Goal: Check status: Check status

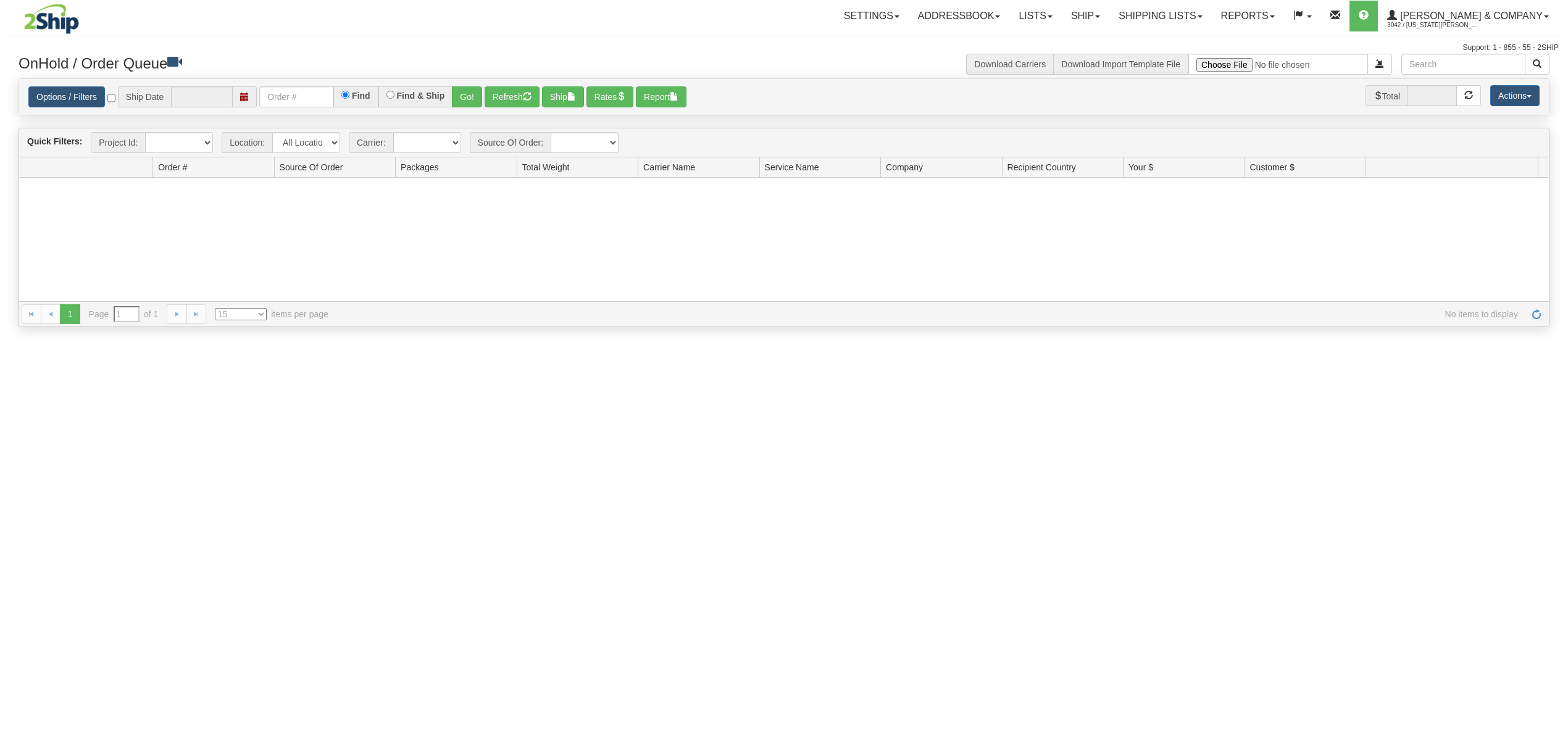
type input "[DATE]"
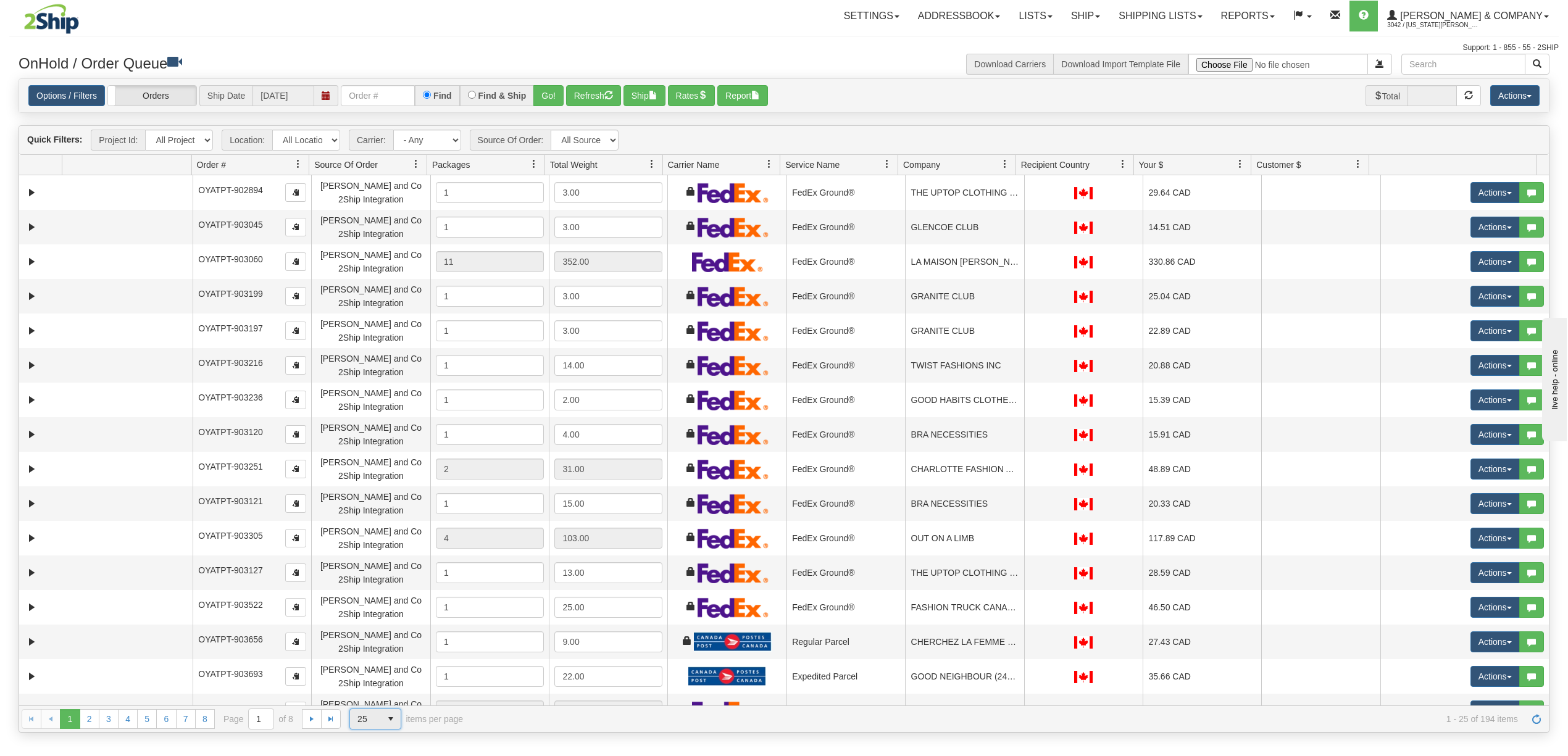
click at [363, 721] on span "25" at bounding box center [365, 719] width 16 height 13
click at [364, 702] on span "100" at bounding box center [362, 701] width 14 height 13
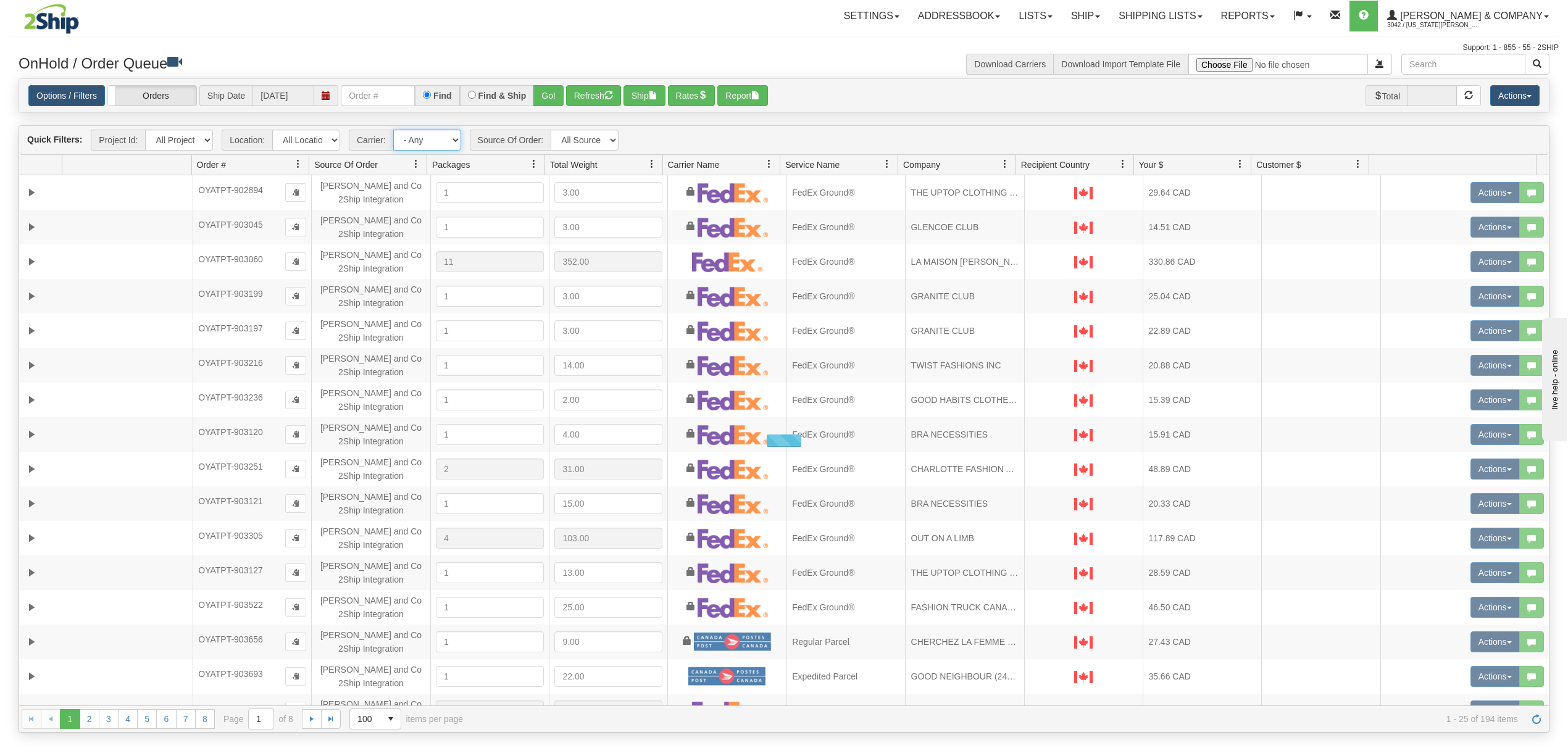
click at [438, 144] on select "- Any - Has NO carrier assigned - Has a carrier assigned Purolator FedEx Canada…" at bounding box center [426, 140] width 68 height 21
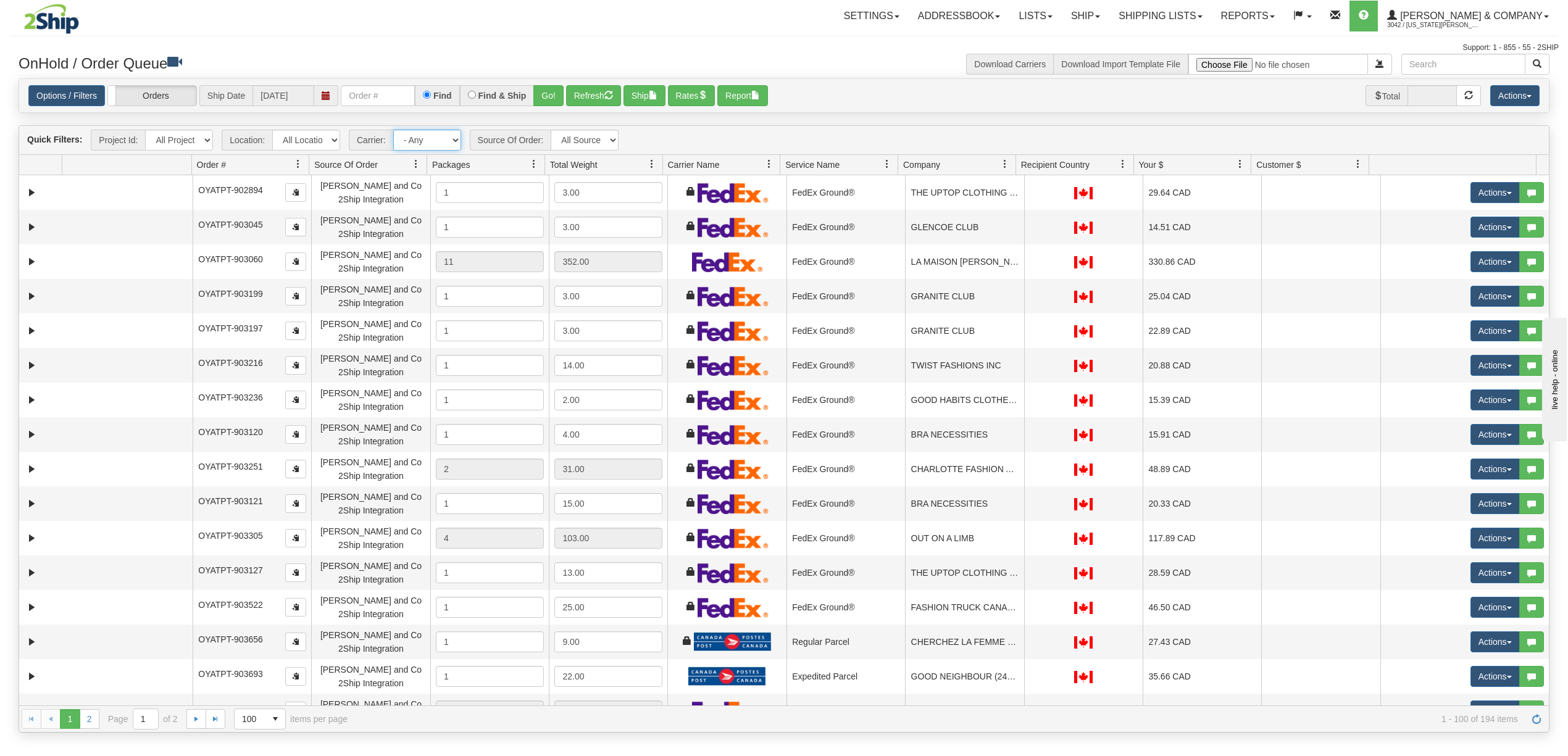
click at [438, 144] on select "- Any - Has NO carrier assigned - Has a carrier assigned Purolator FedEx Canada…" at bounding box center [426, 140] width 68 height 21
click at [394, 131] on select "- Any - Has NO carrier assigned - Has a carrier assigned Purolator FedEx Canada…" at bounding box center [426, 140] width 68 height 21
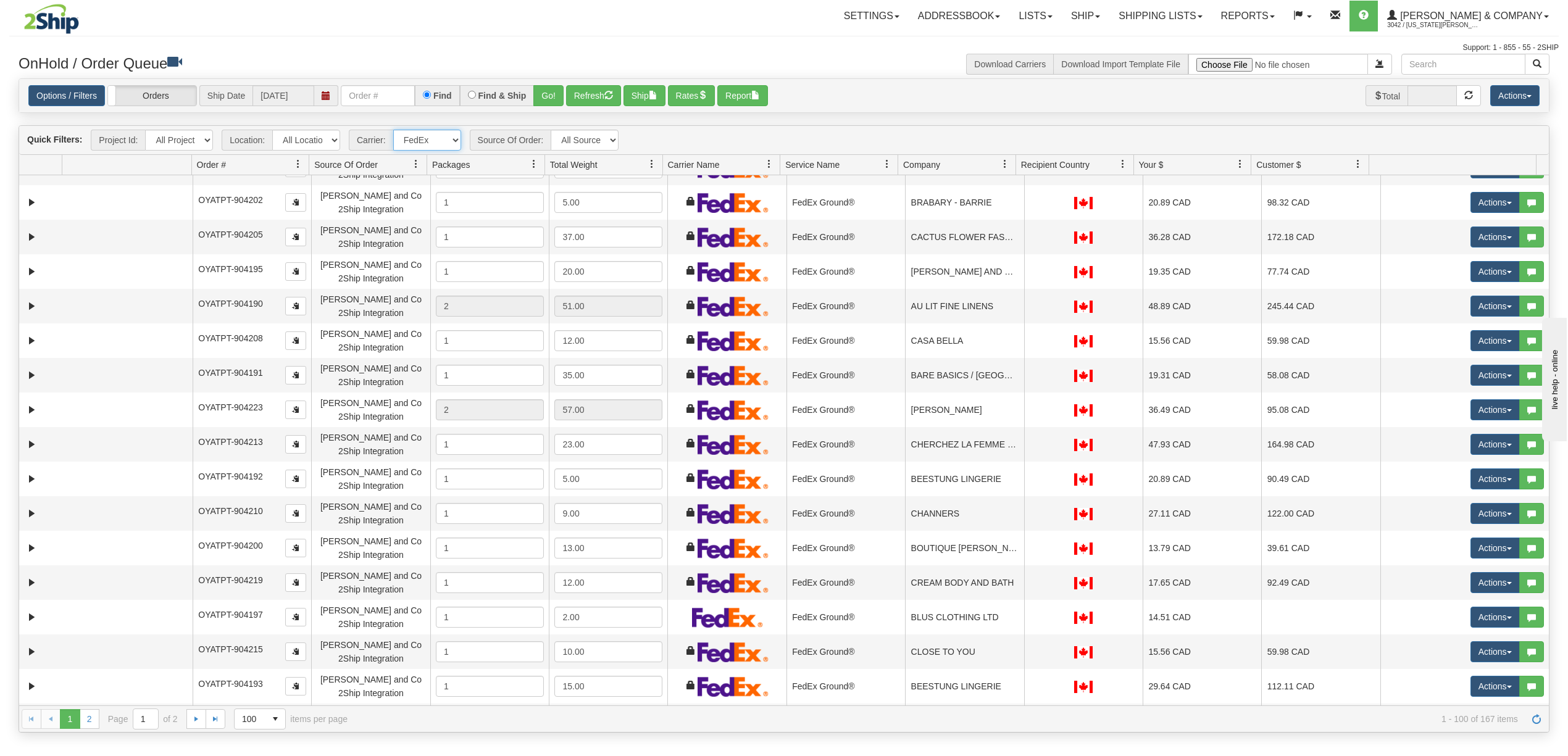
scroll to position [2923, 0]
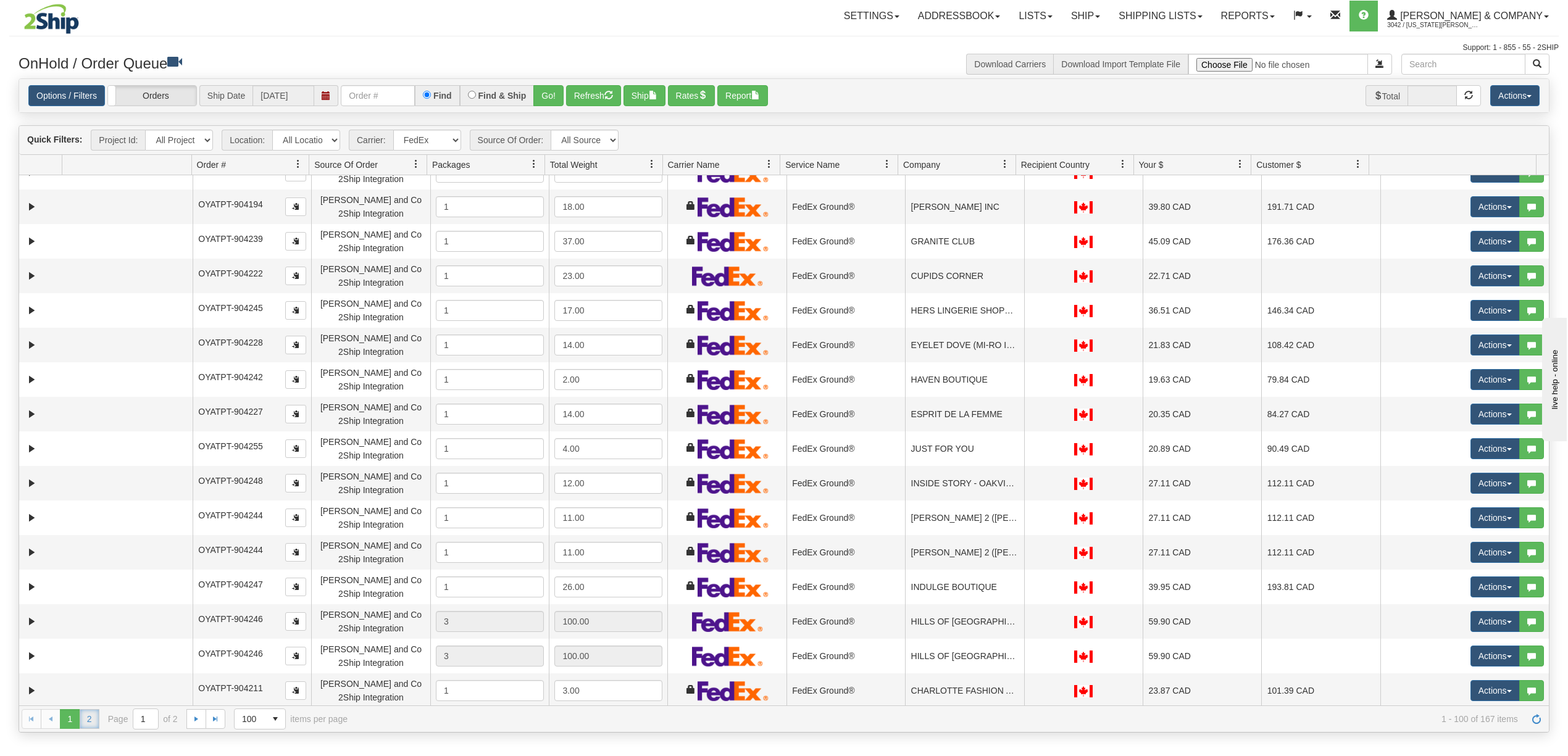
click at [80, 725] on link "2" at bounding box center [89, 719] width 20 height 20
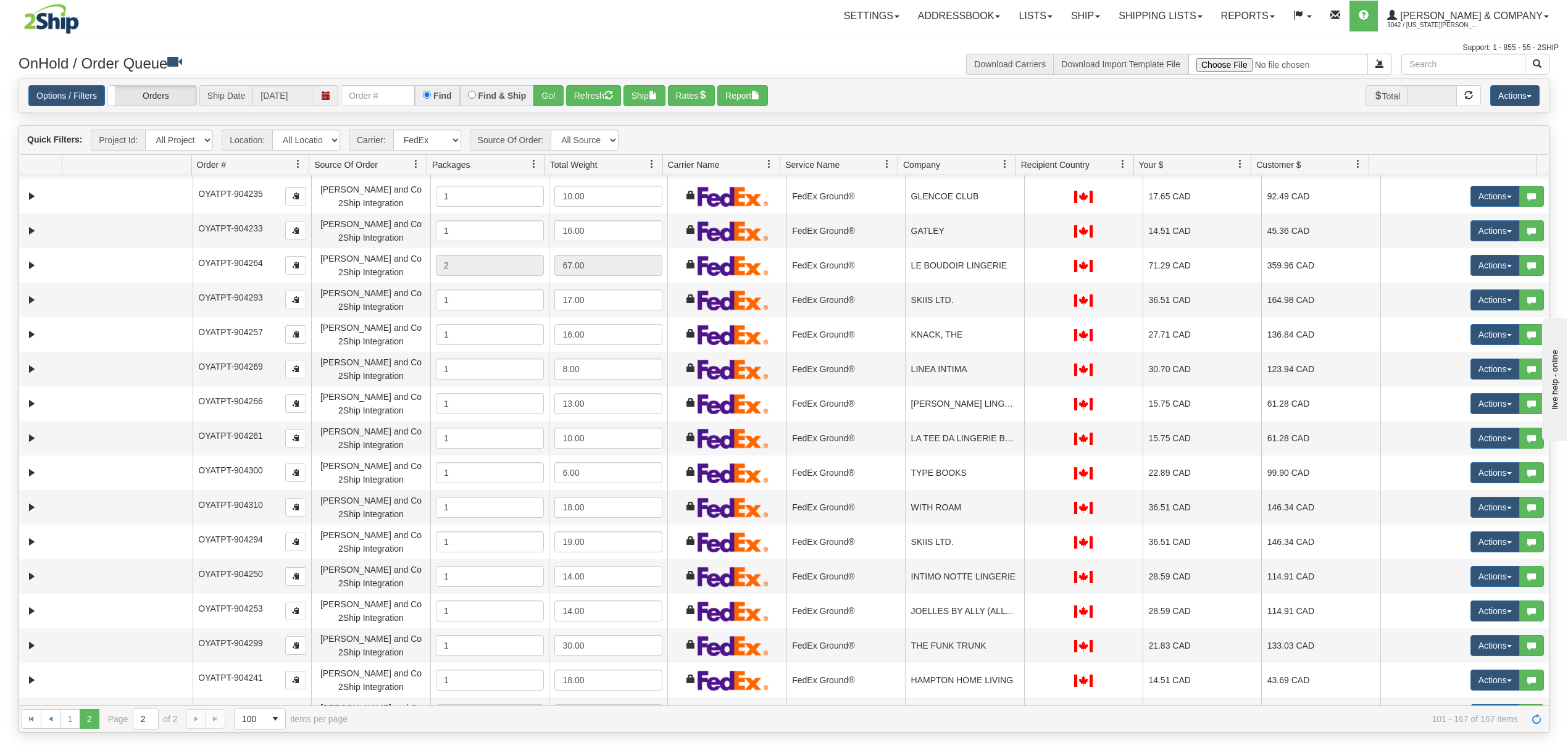
scroll to position [467, 0]
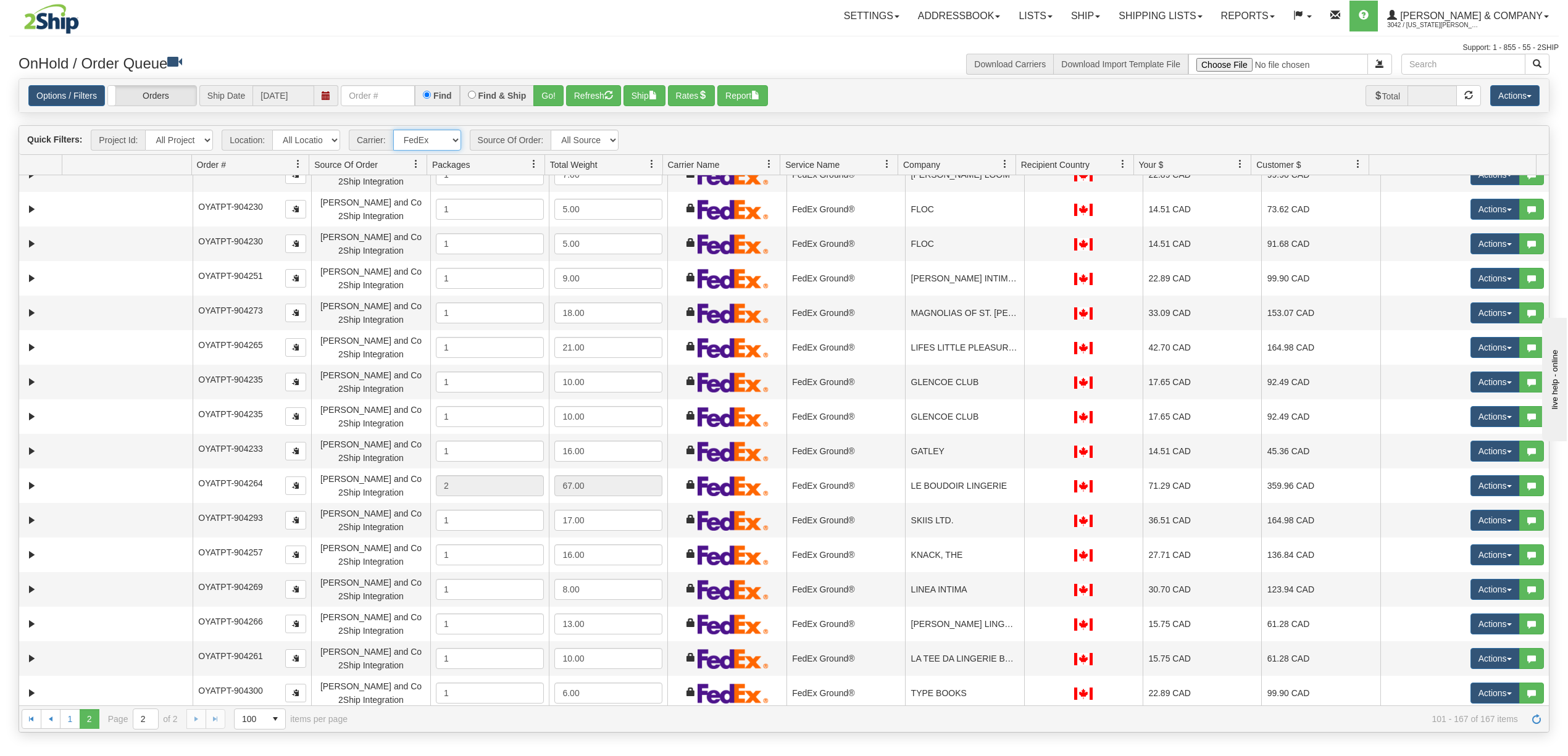
drag, startPoint x: 420, startPoint y: 142, endPoint x: 418, endPoint y: 151, distance: 9.2
click at [420, 142] on select "- Any - Has NO carrier assigned - Has a carrier assigned Purolator FedEx Canada…" at bounding box center [426, 140] width 68 height 21
click at [394, 131] on select "- Any - Has NO carrier assigned - Has a carrier assigned Purolator FedEx Canada…" at bounding box center [426, 140] width 68 height 21
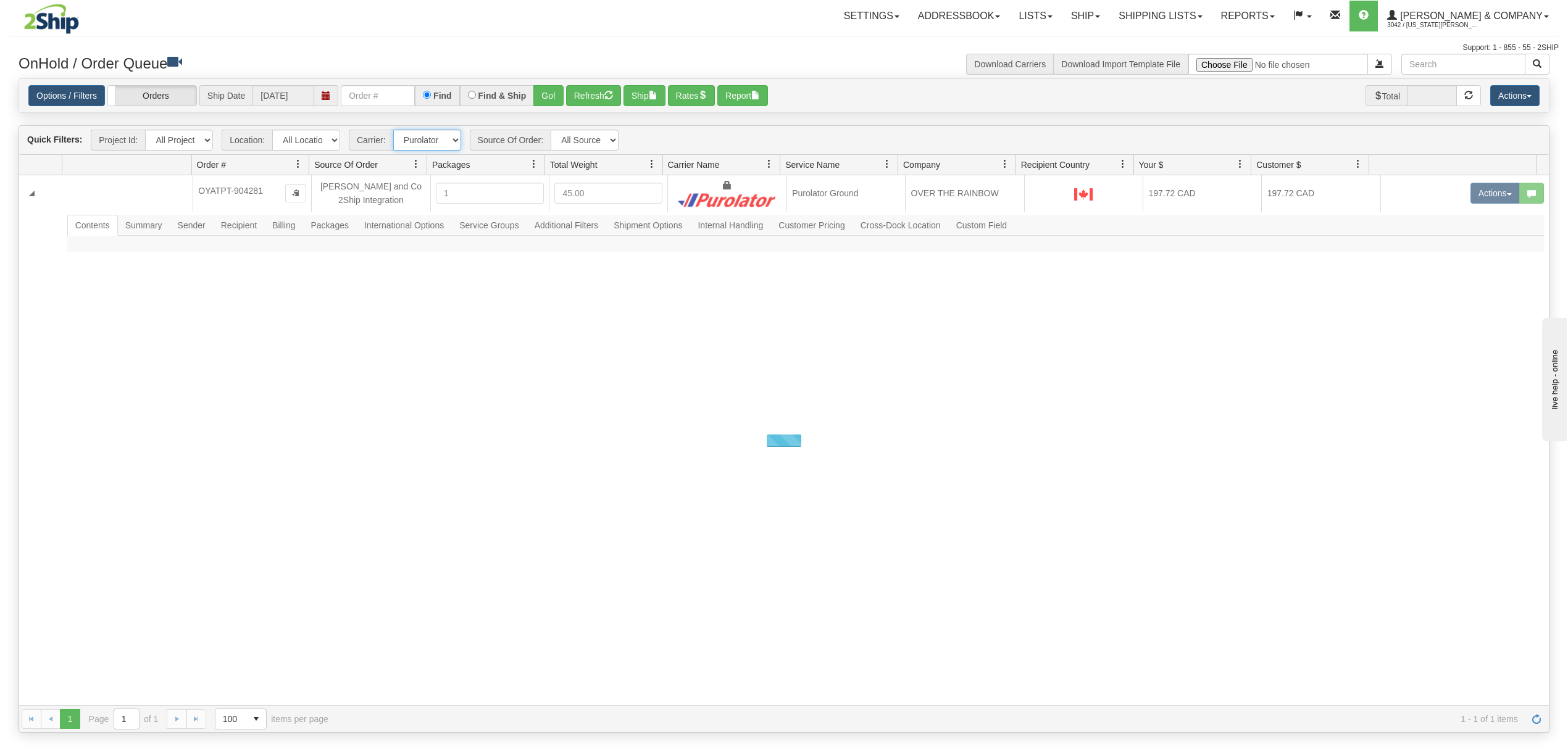
scroll to position [0, 0]
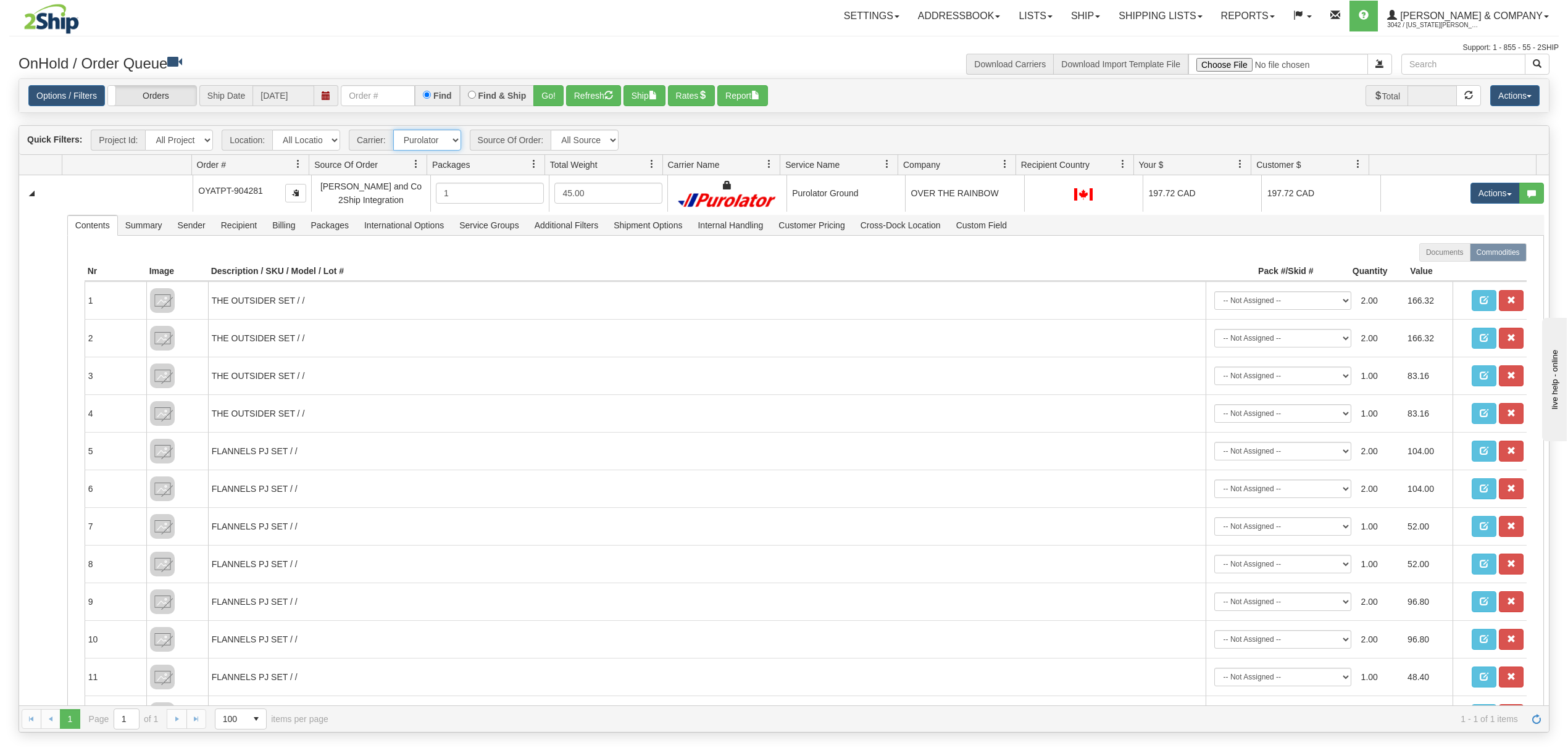
click at [445, 147] on select "- Any - Has NO carrier assigned - Has a carrier assigned Purolator FedEx Canada…" at bounding box center [426, 140] width 68 height 21
select select "-1"
click at [394, 131] on select "- Any - Has NO carrier assigned - Has a carrier assigned Purolator FedEx Canada…" at bounding box center [426, 140] width 68 height 21
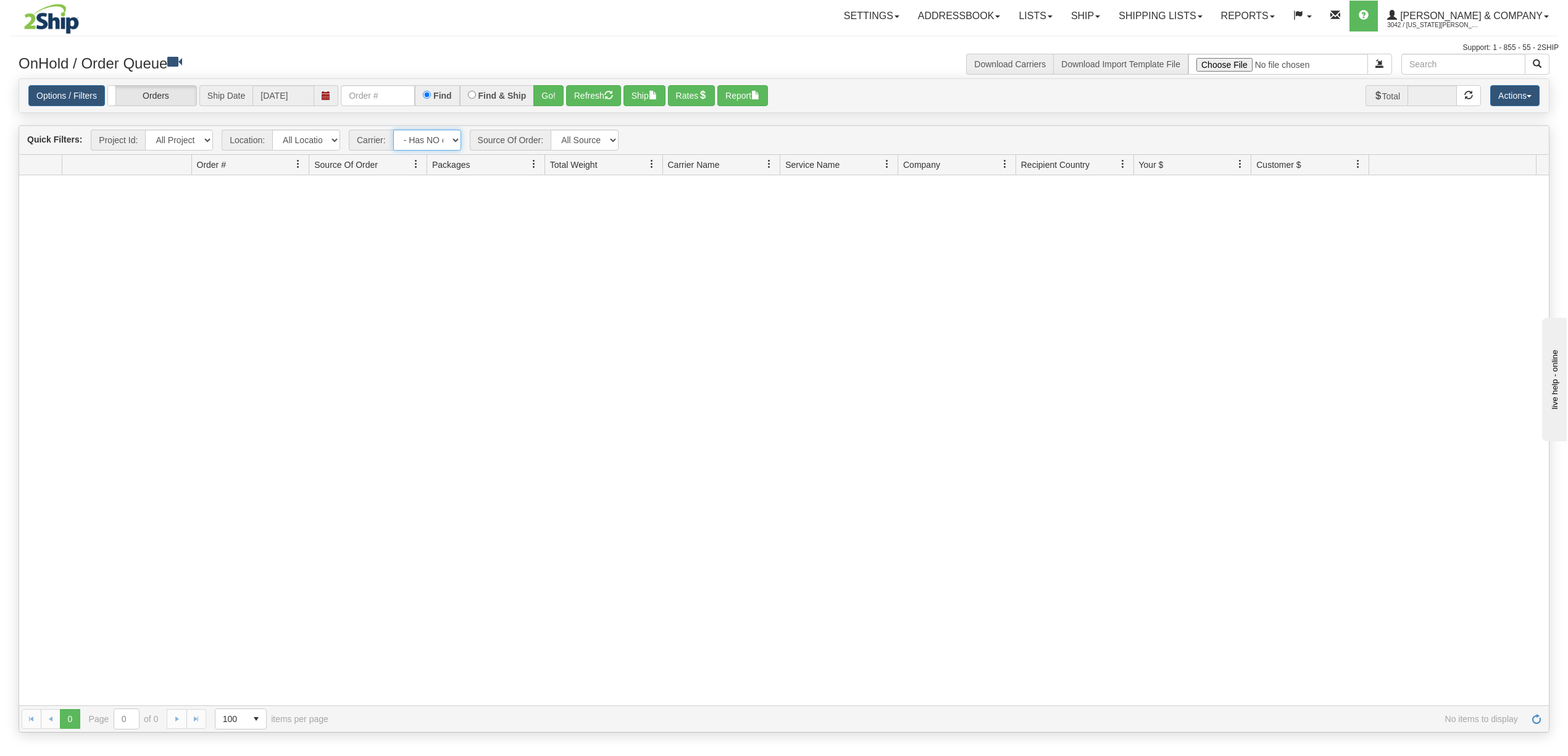
click at [420, 137] on select "- Any - Has NO carrier assigned - Has a carrier assigned Purolator FedEx Canada…" at bounding box center [426, 140] width 68 height 21
select select "grid toolbar"
click at [394, 131] on select "- Any - Has NO carrier assigned - Has a carrier assigned Purolator FedEx Canada…" at bounding box center [426, 140] width 68 height 21
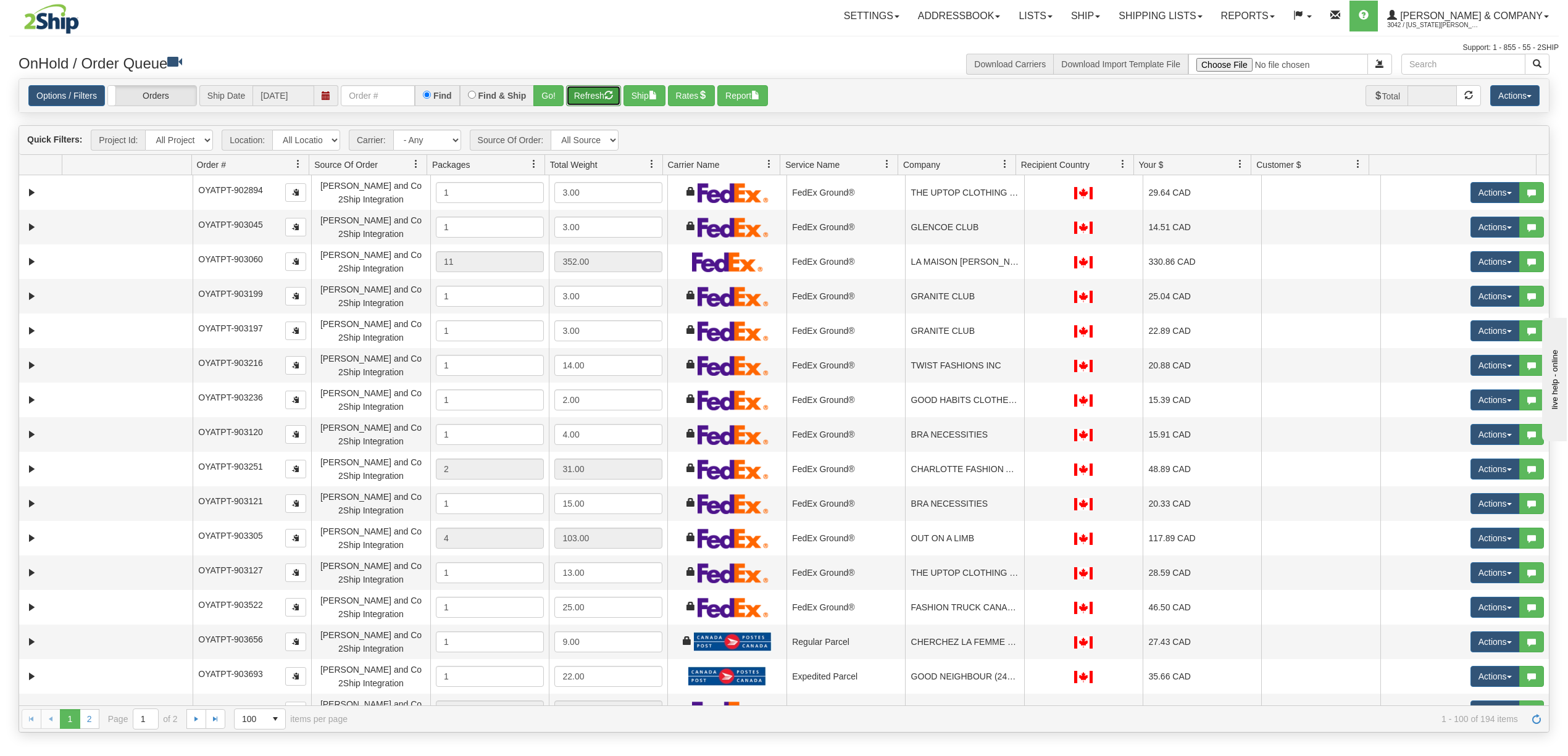
click at [585, 101] on button "Refresh" at bounding box center [593, 95] width 55 height 21
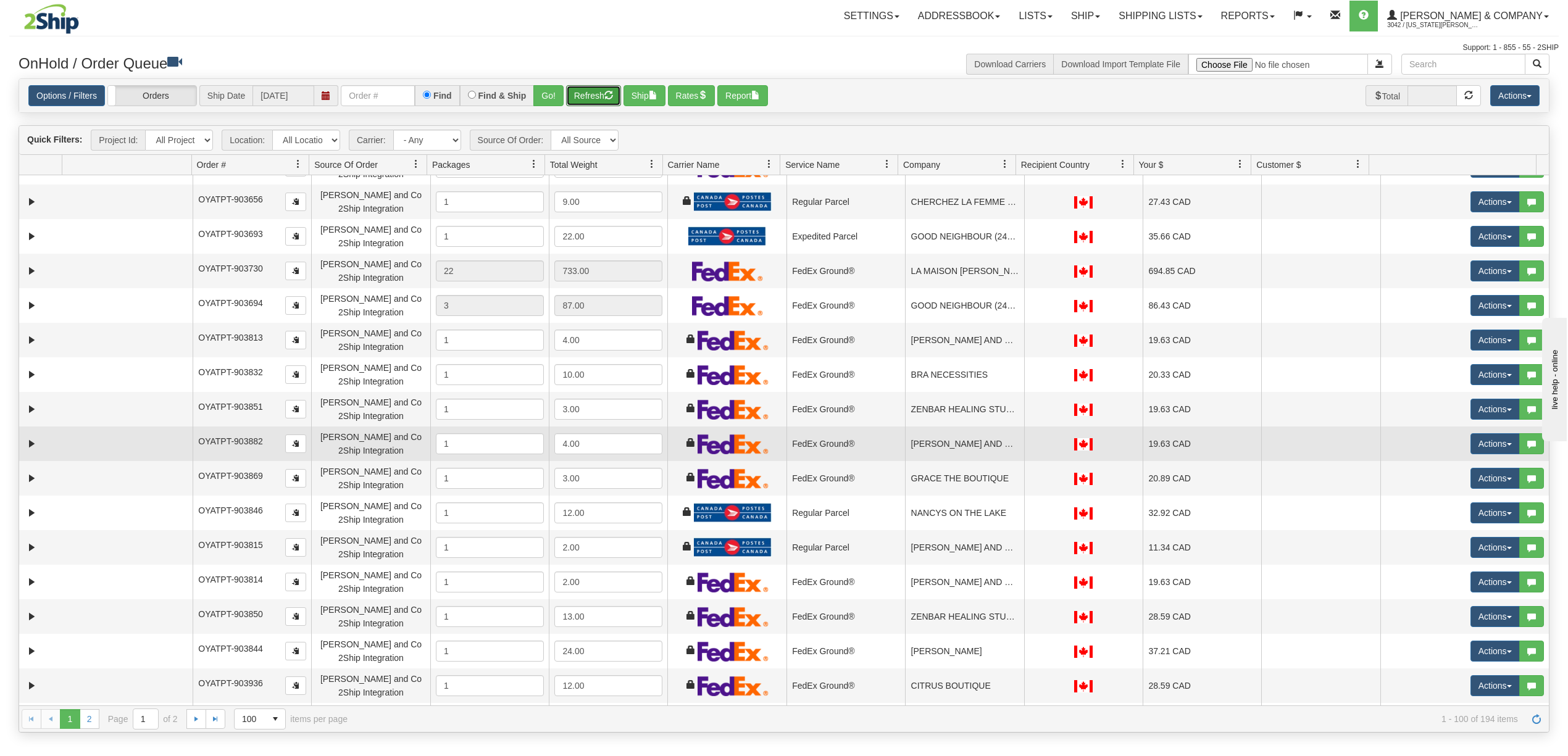
scroll to position [411, 0]
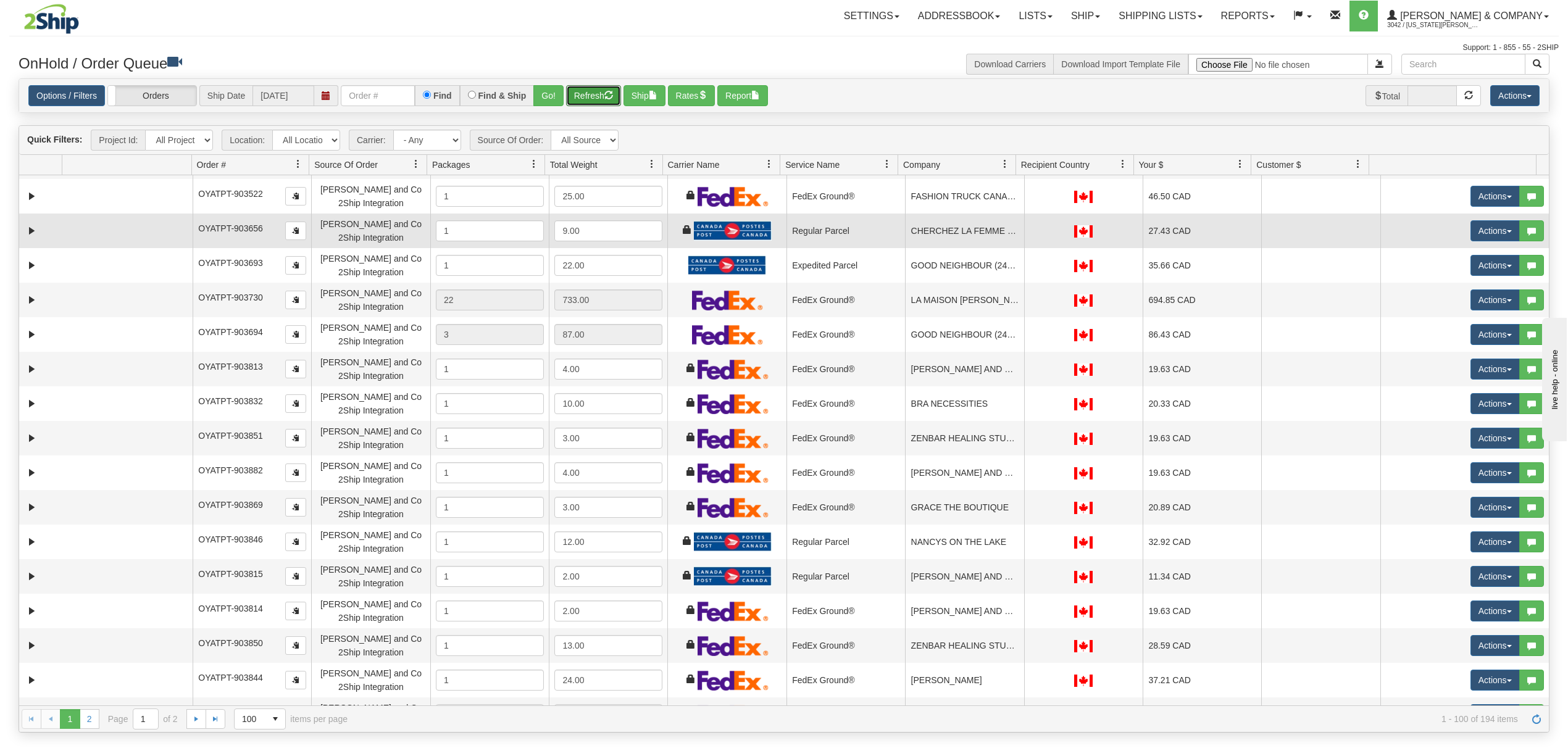
click at [845, 230] on td "Regular Parcel" at bounding box center [845, 231] width 118 height 35
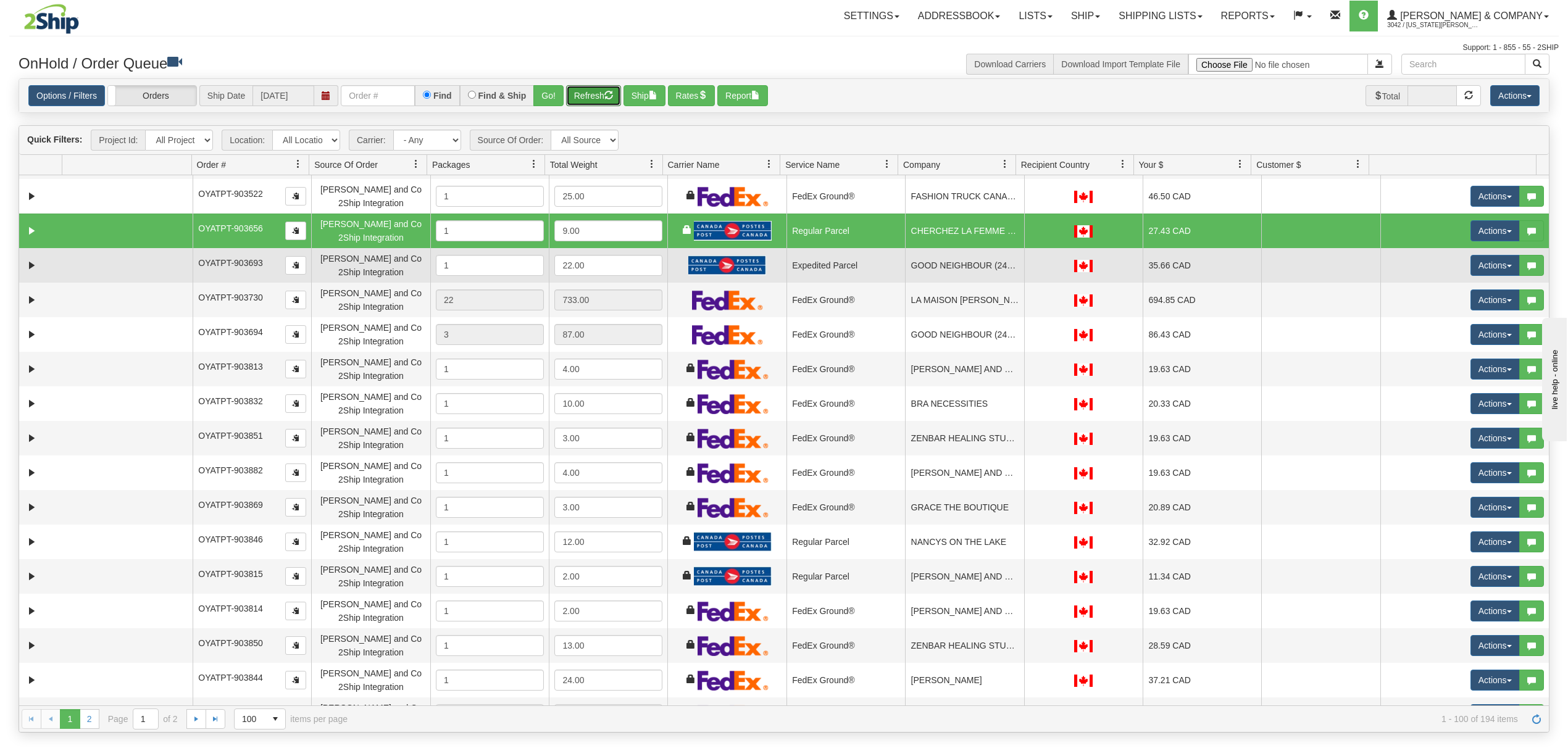
click at [855, 267] on td "Expedited Parcel" at bounding box center [845, 265] width 118 height 35
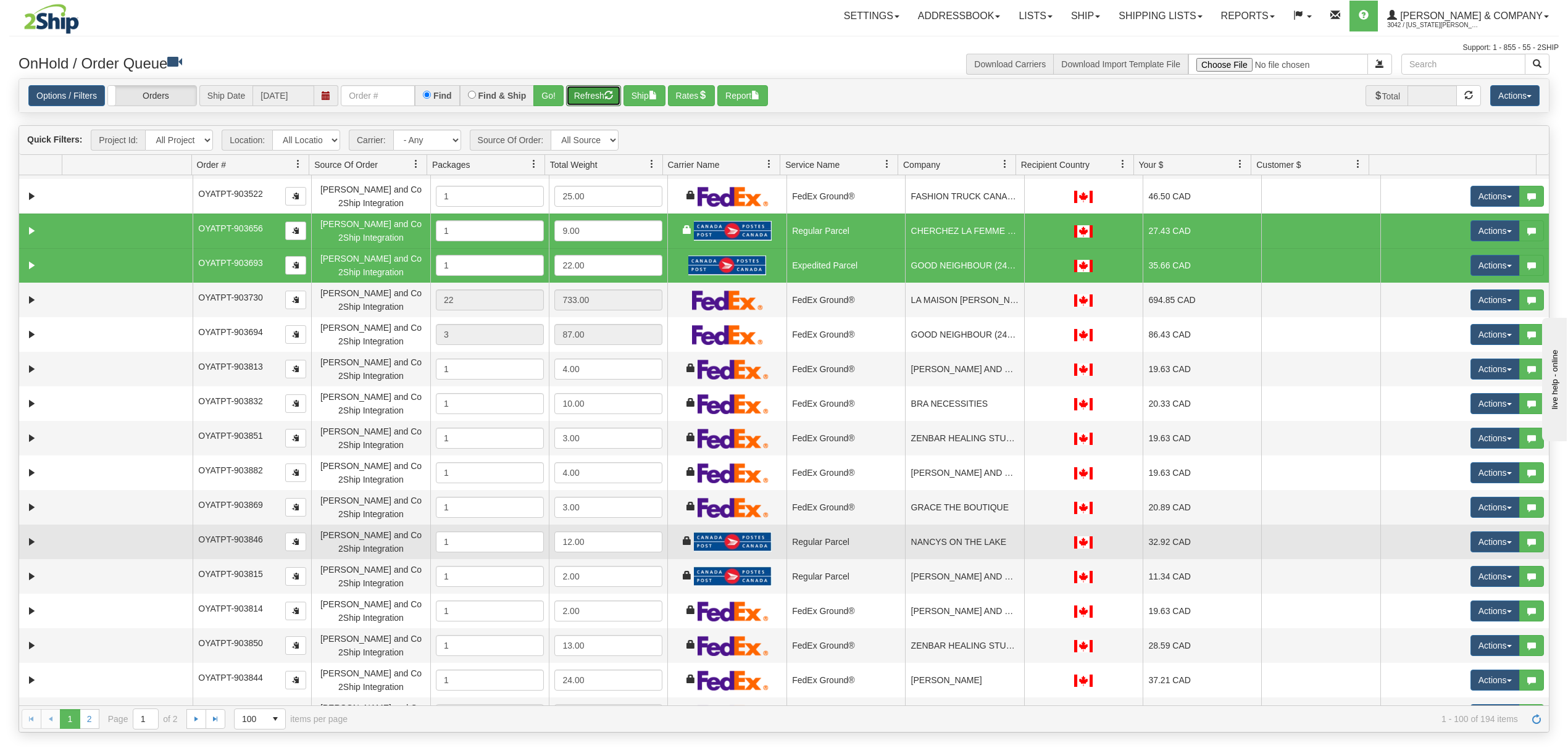
click at [831, 538] on td "Regular Parcel" at bounding box center [845, 542] width 118 height 35
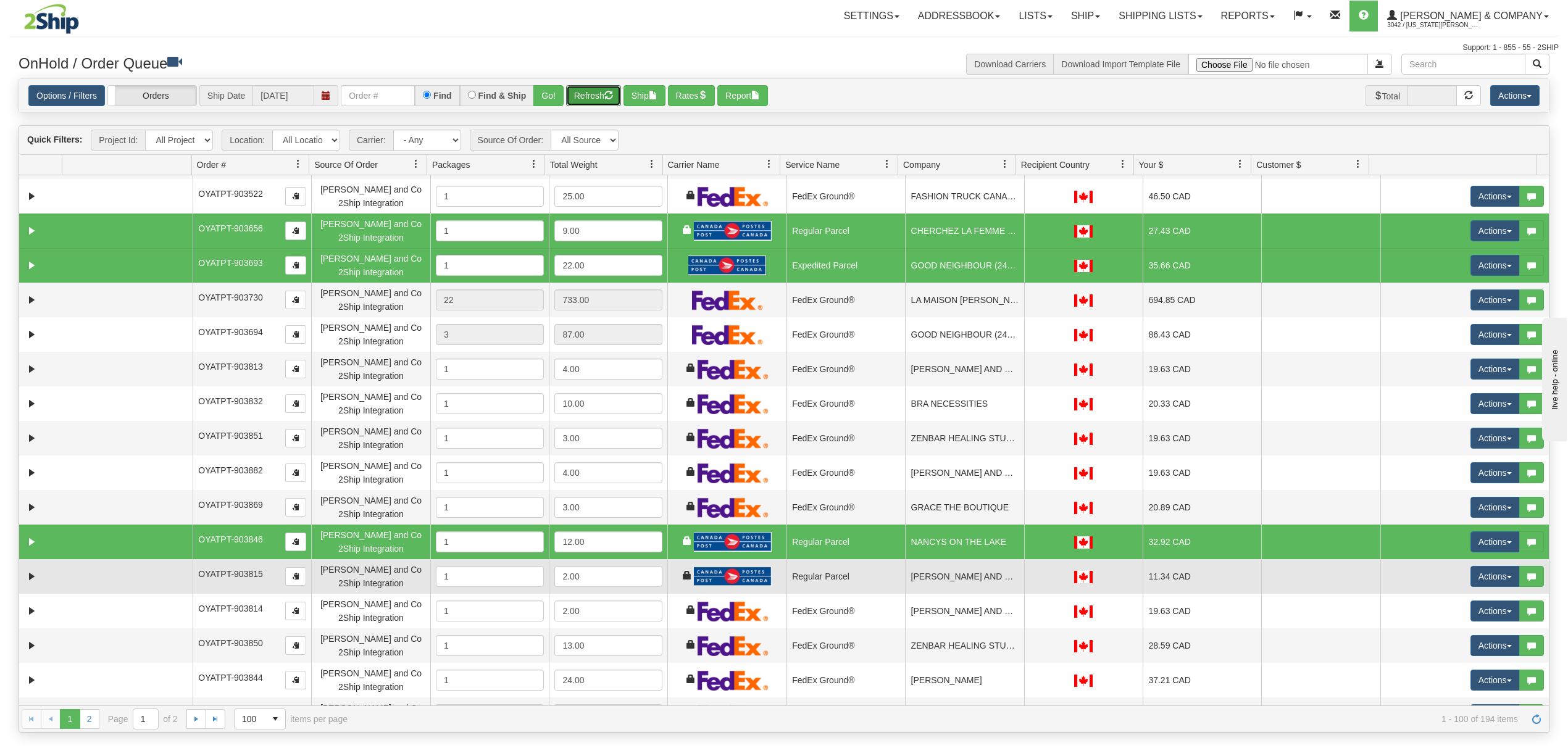
click at [826, 580] on td "Regular Parcel" at bounding box center [845, 576] width 118 height 35
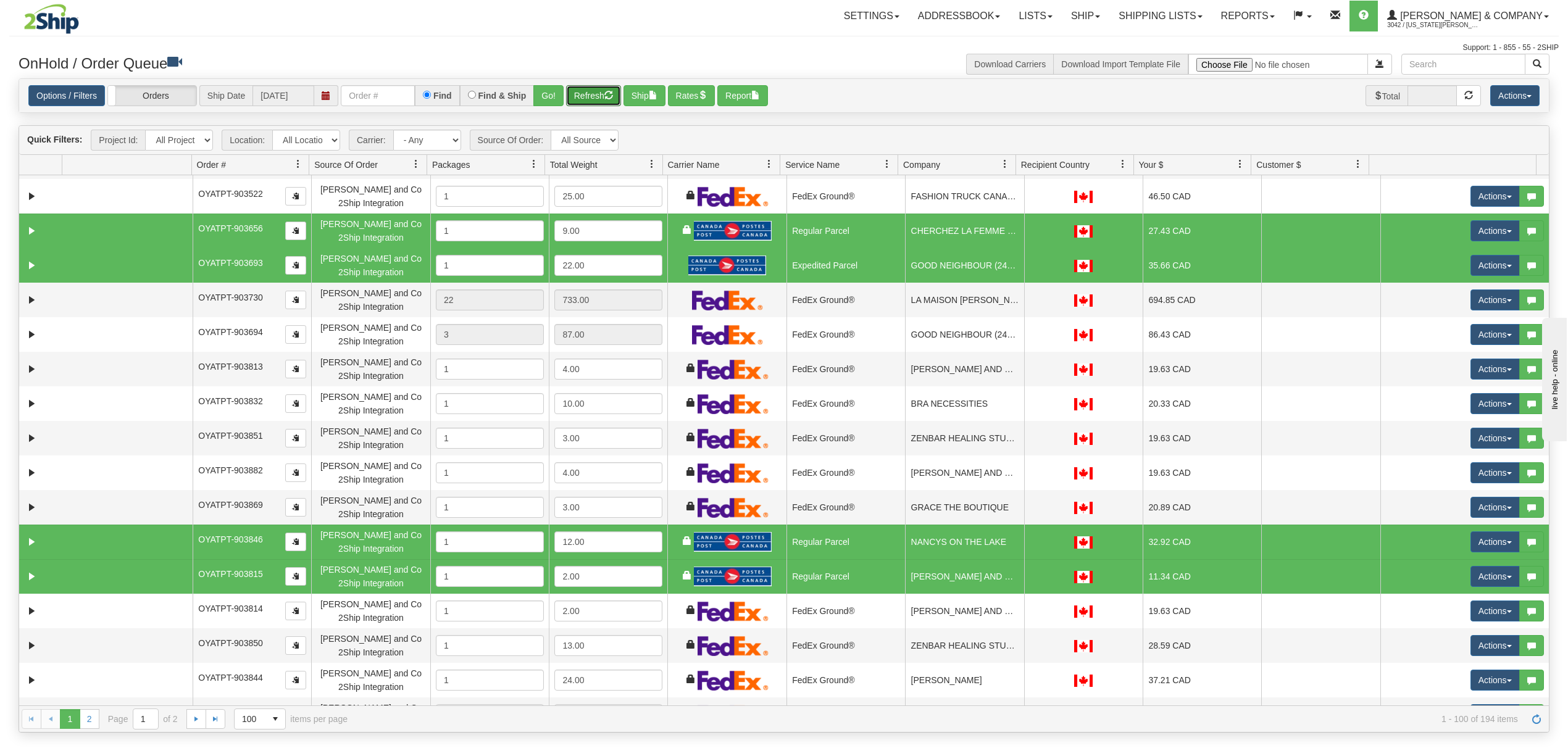
click at [845, 262] on td "Expedited Parcel" at bounding box center [845, 265] width 118 height 35
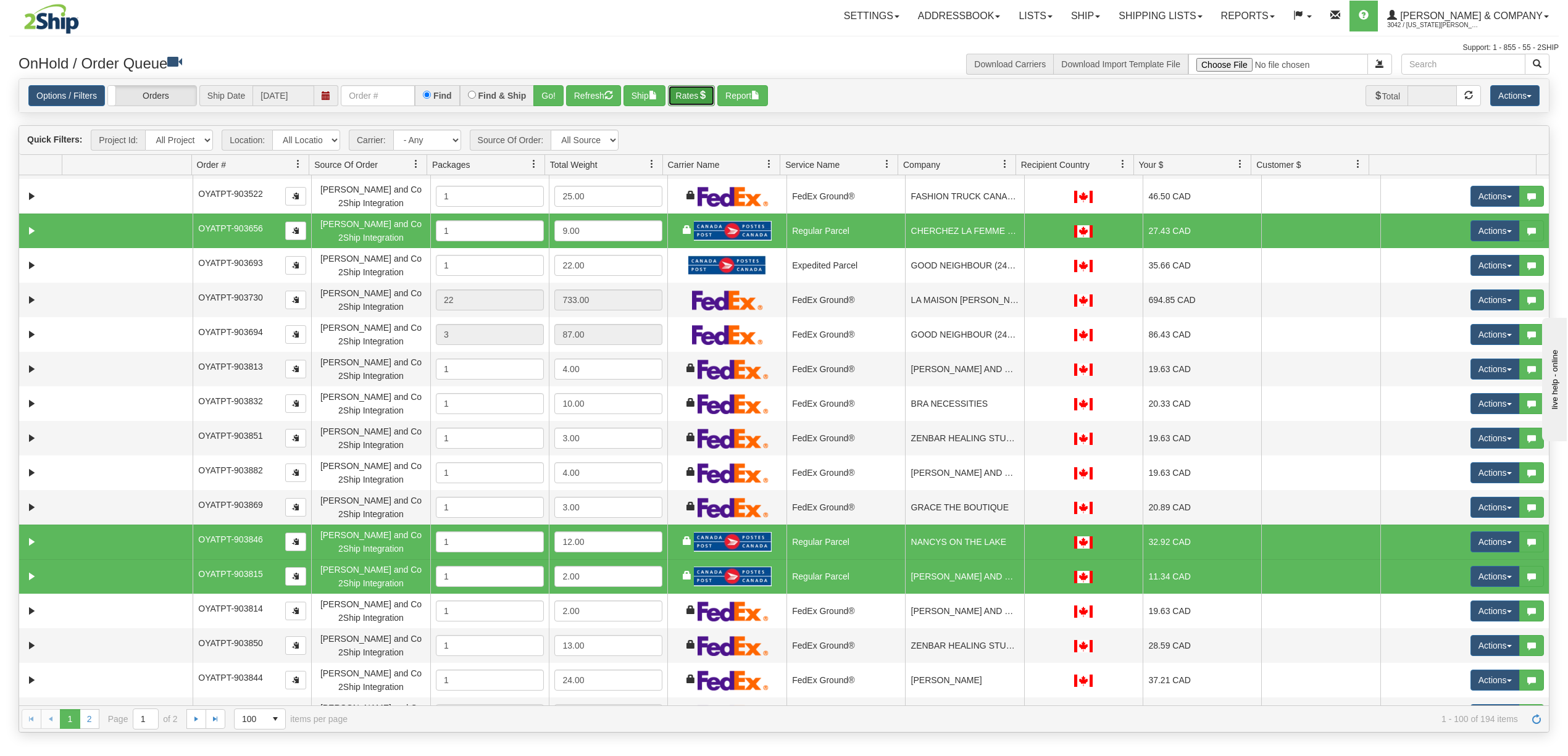
click at [715, 92] on button "Rates" at bounding box center [691, 95] width 47 height 21
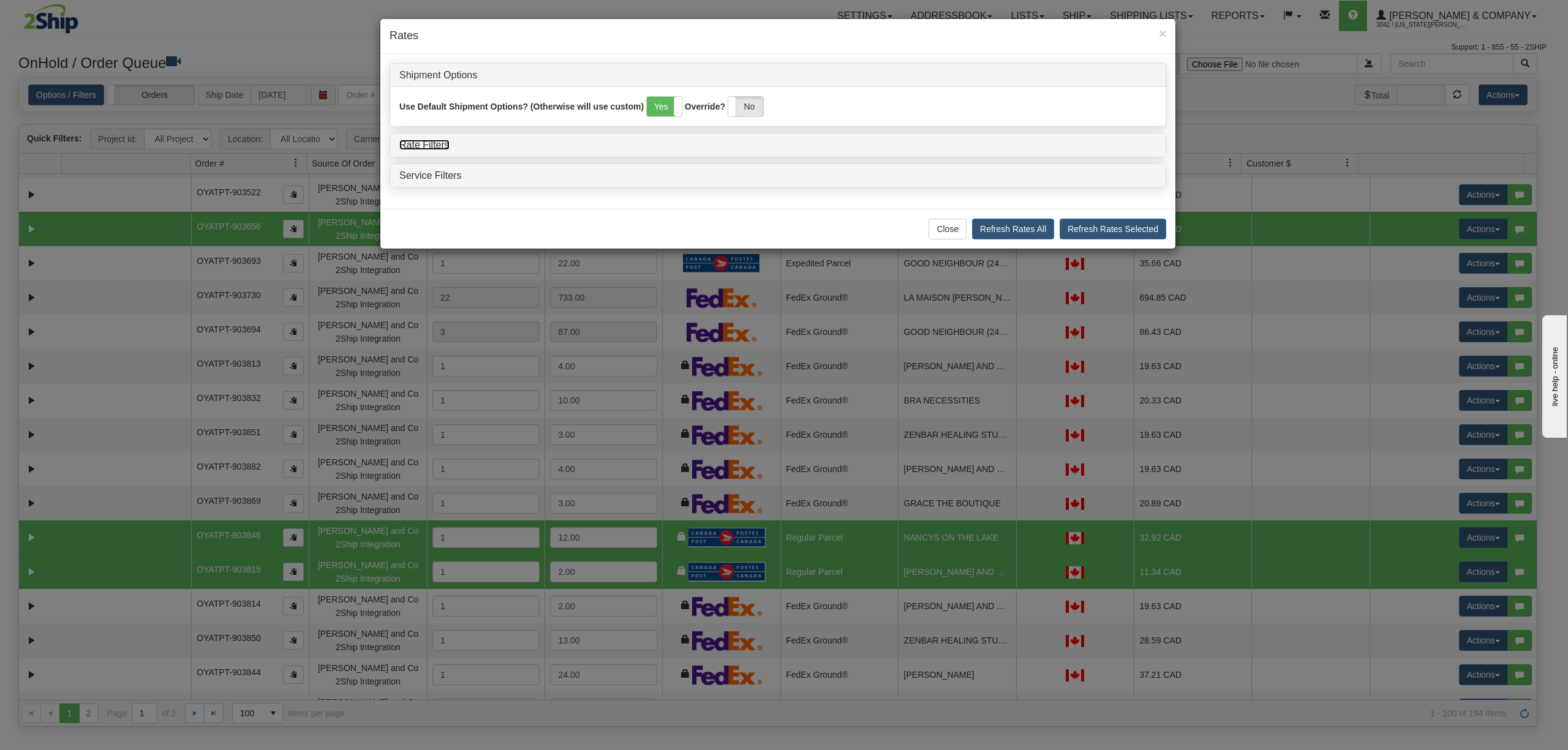
click at [419, 149] on link "Rate Filters" at bounding box center [424, 144] width 50 height 10
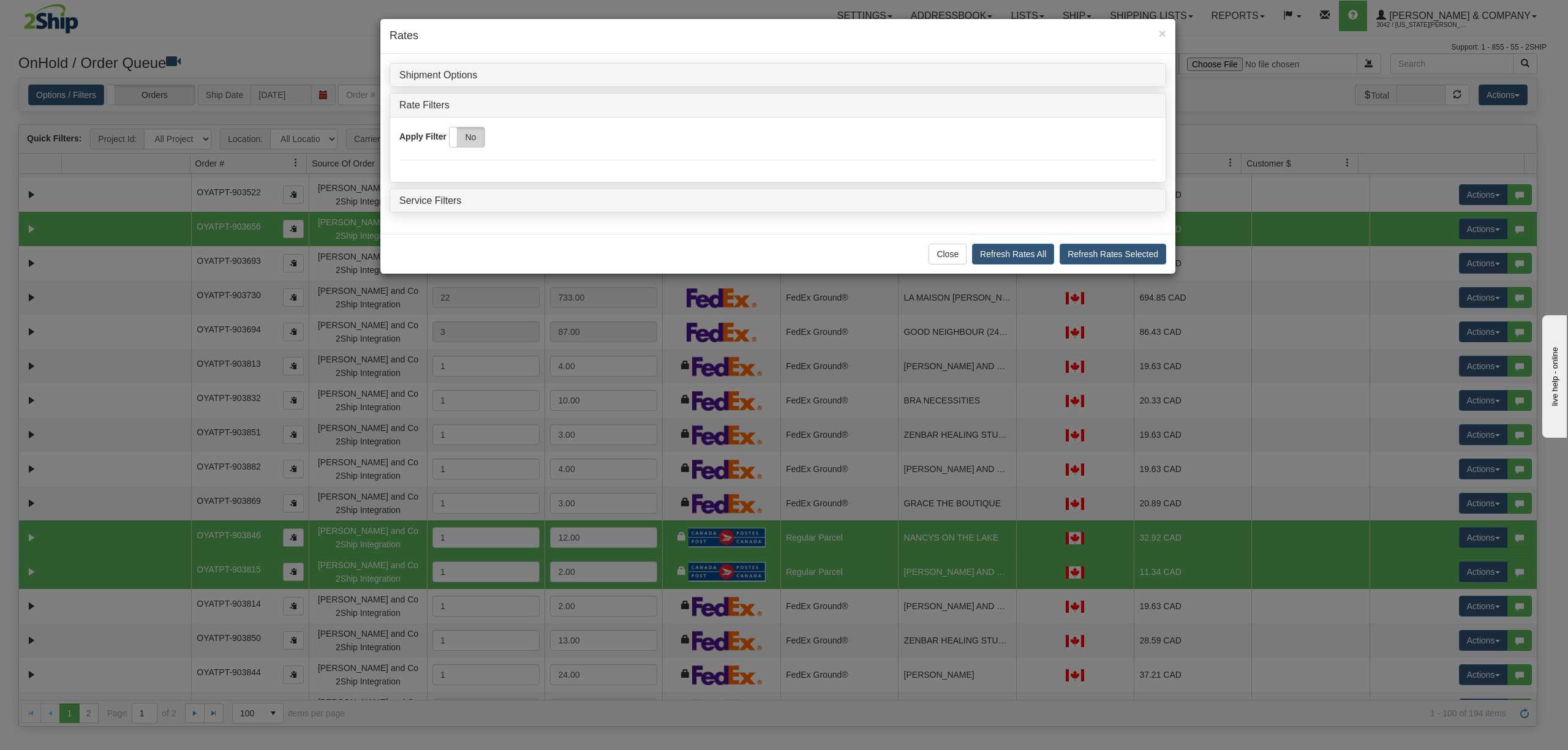
click at [472, 142] on label "No" at bounding box center [467, 137] width 35 height 19
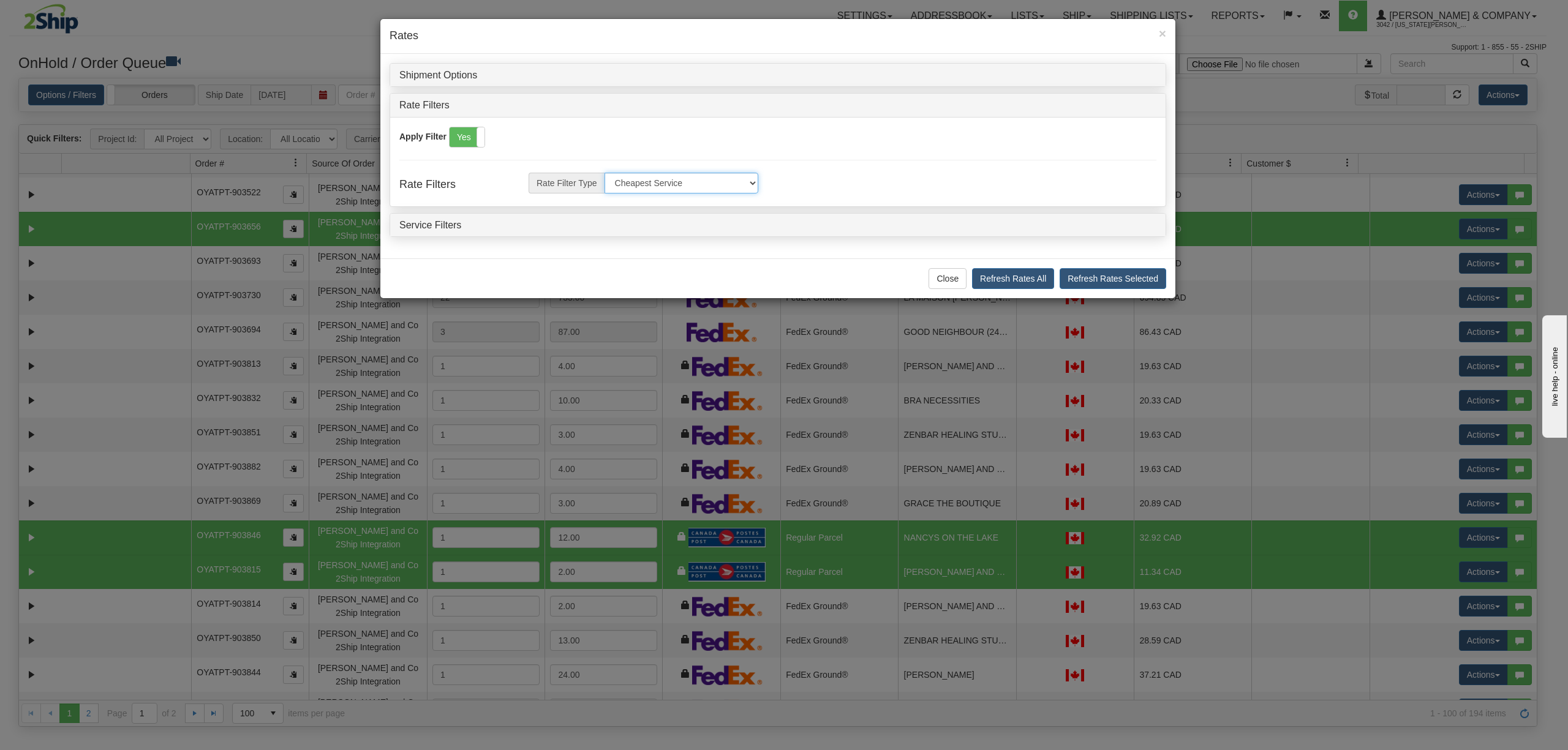
click at [692, 177] on select "Cheapest Service Fastest Service Cheapest By Group Fastest By Group Cheapest by…" at bounding box center [681, 183] width 154 height 21
click at [539, 227] on h4 "Service Filters" at bounding box center [777, 225] width 757 height 11
click at [468, 142] on label "Yes" at bounding box center [467, 137] width 35 height 19
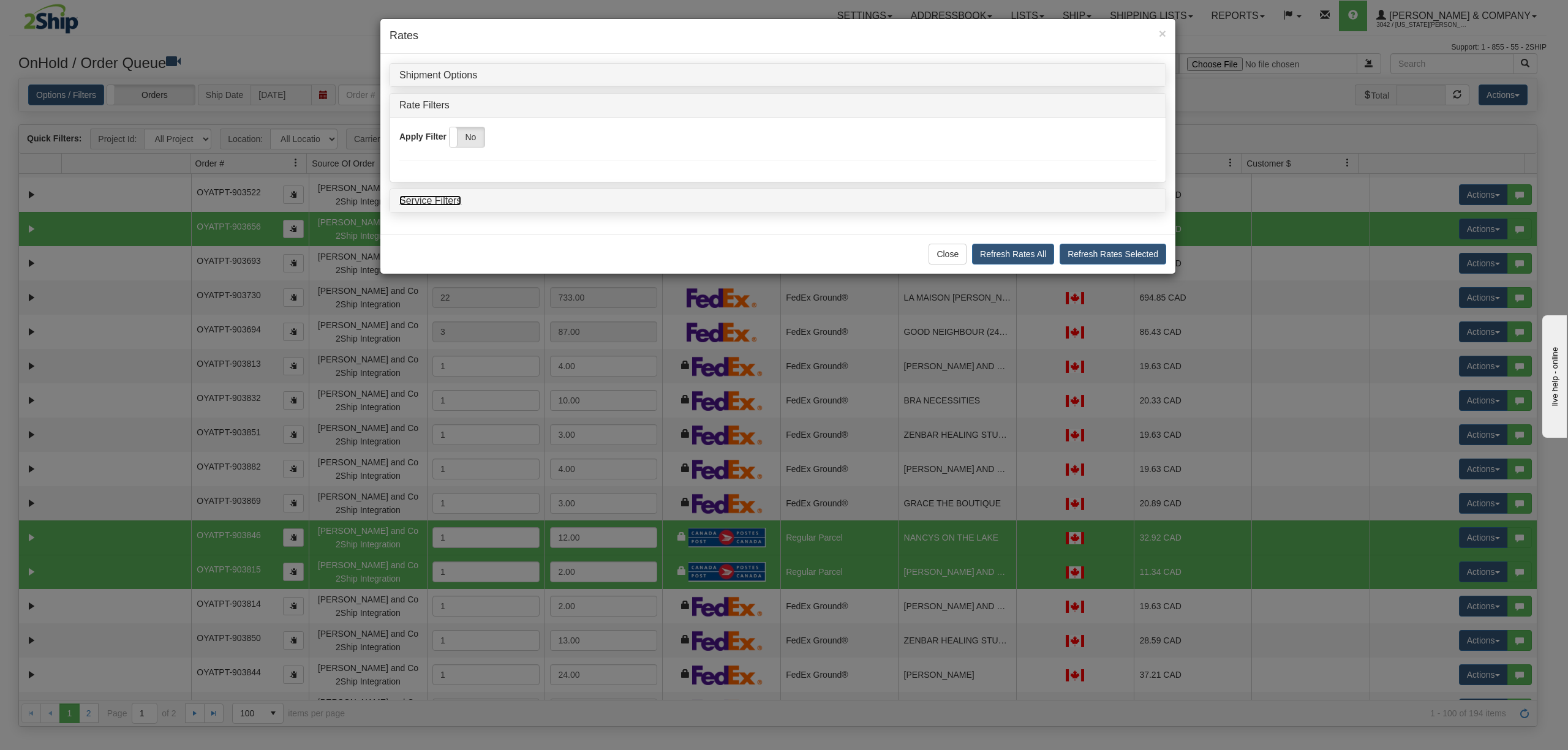
click at [439, 200] on link "Service Filters" at bounding box center [430, 200] width 62 height 10
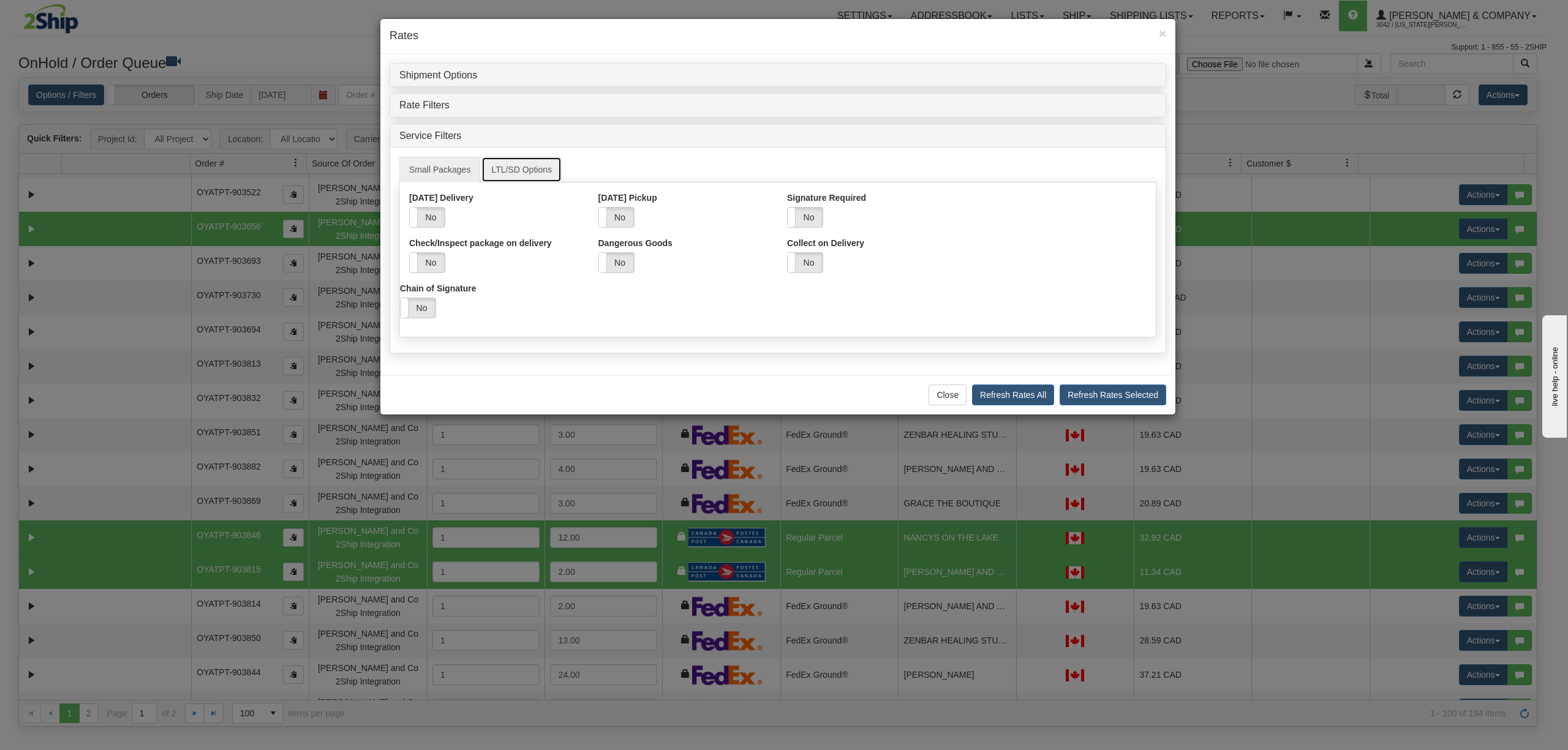
click at [529, 172] on link "LTL/SD Options" at bounding box center [522, 169] width 80 height 26
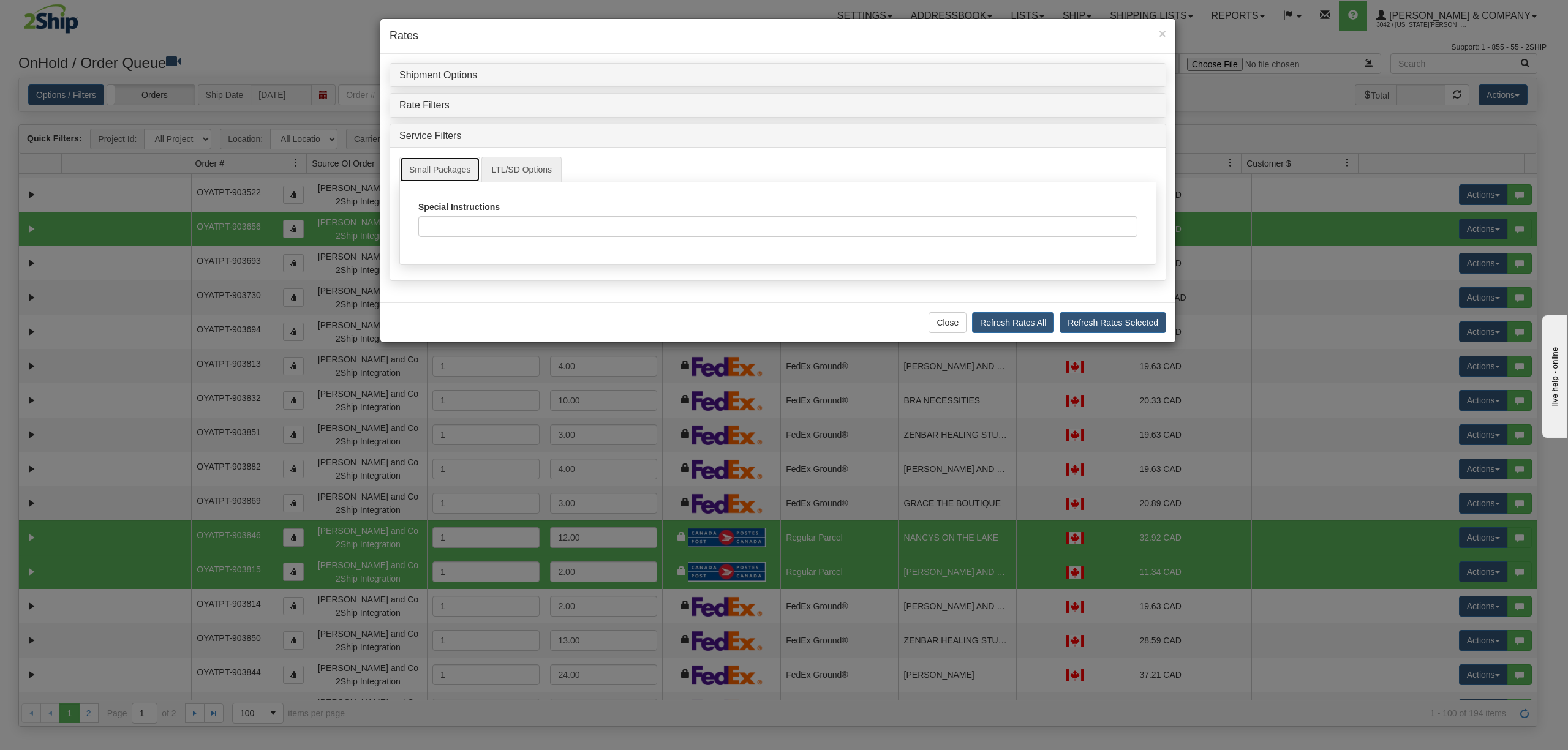
click at [426, 167] on link "Small Packages" at bounding box center [439, 169] width 81 height 26
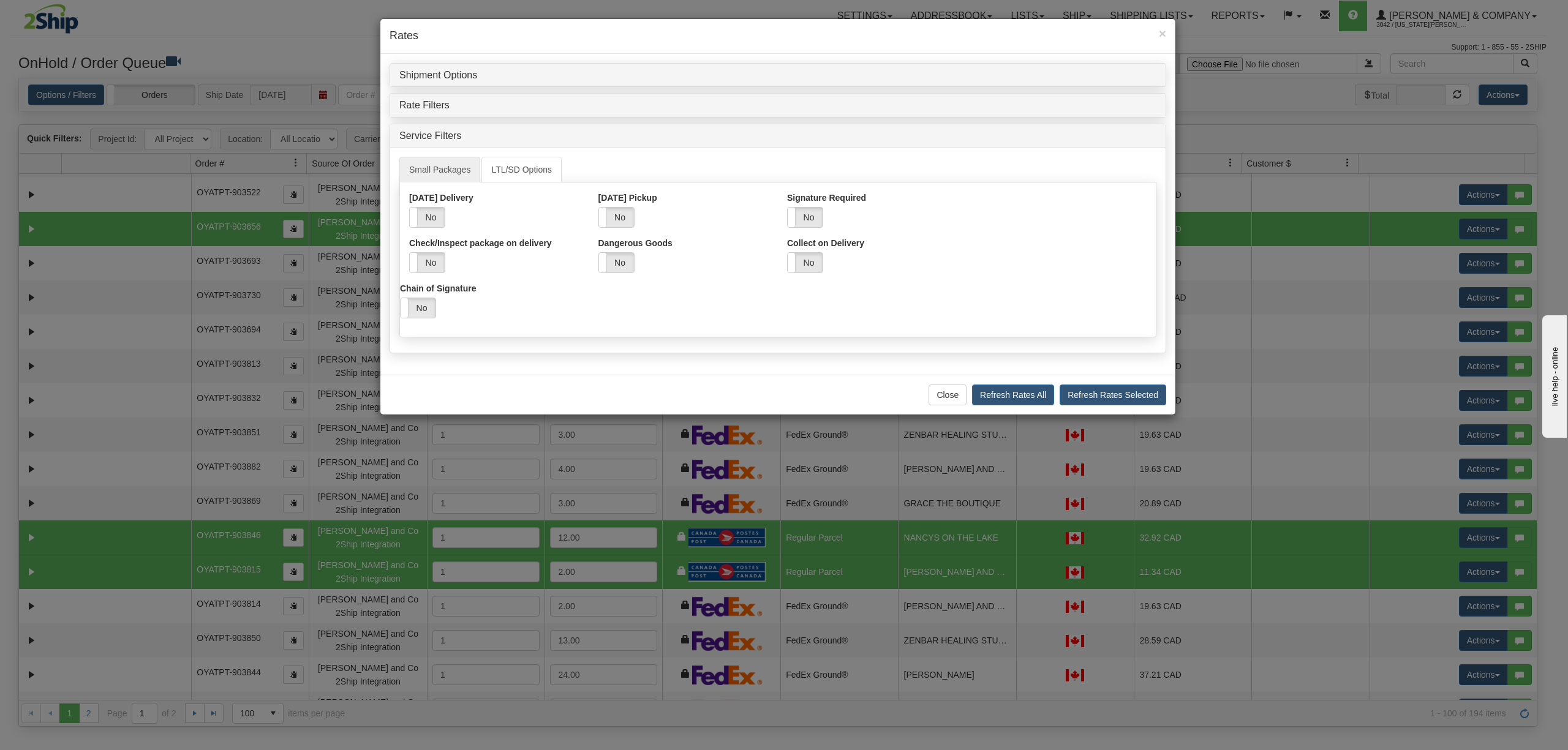
click at [430, 59] on div "Shipment Options Use Default Shipment Options? (Otherwise will use custom) Yes …" at bounding box center [778, 214] width 795 height 321
click at [452, 78] on link "Shipment Options" at bounding box center [438, 75] width 77 height 10
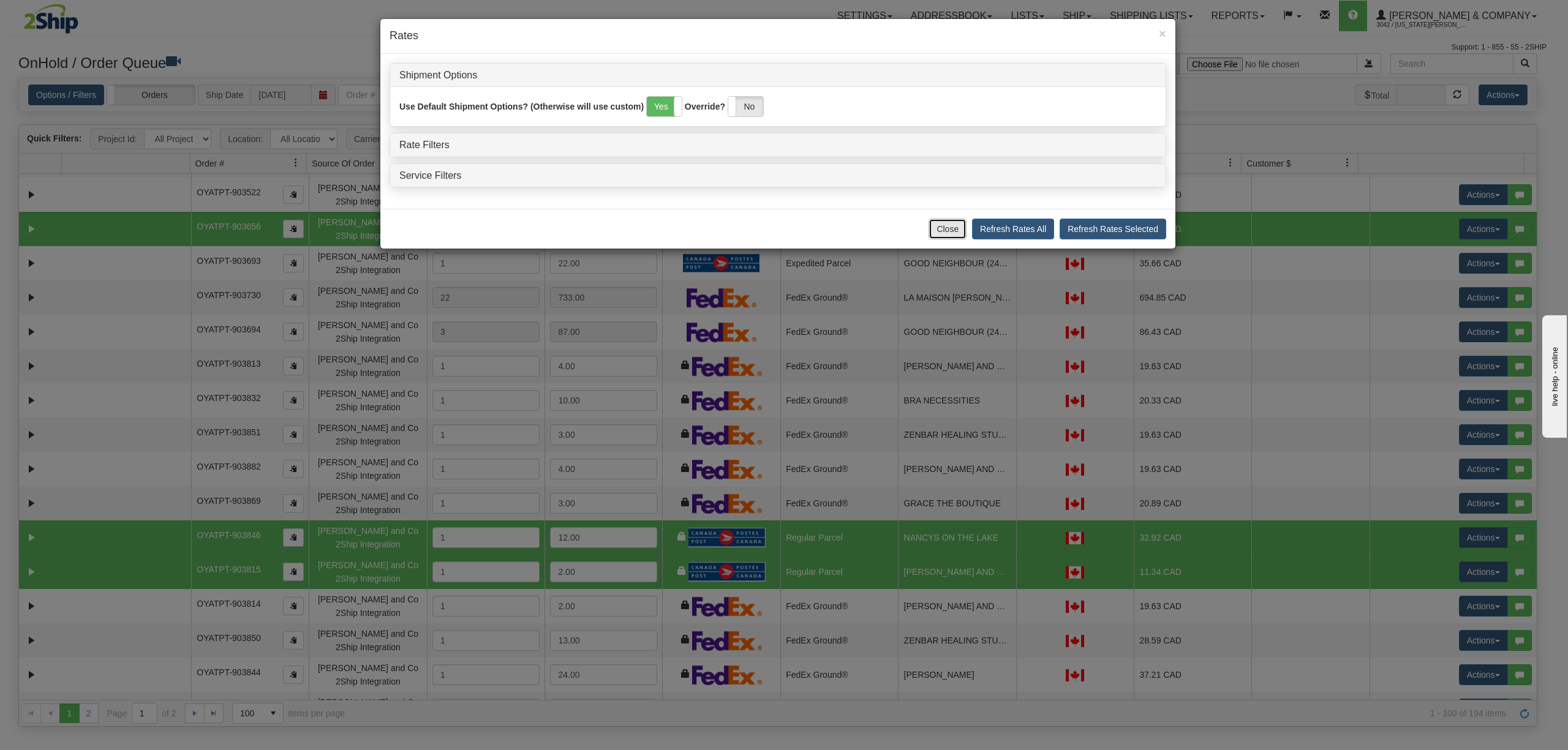
click at [949, 233] on button "Close" at bounding box center [948, 229] width 38 height 21
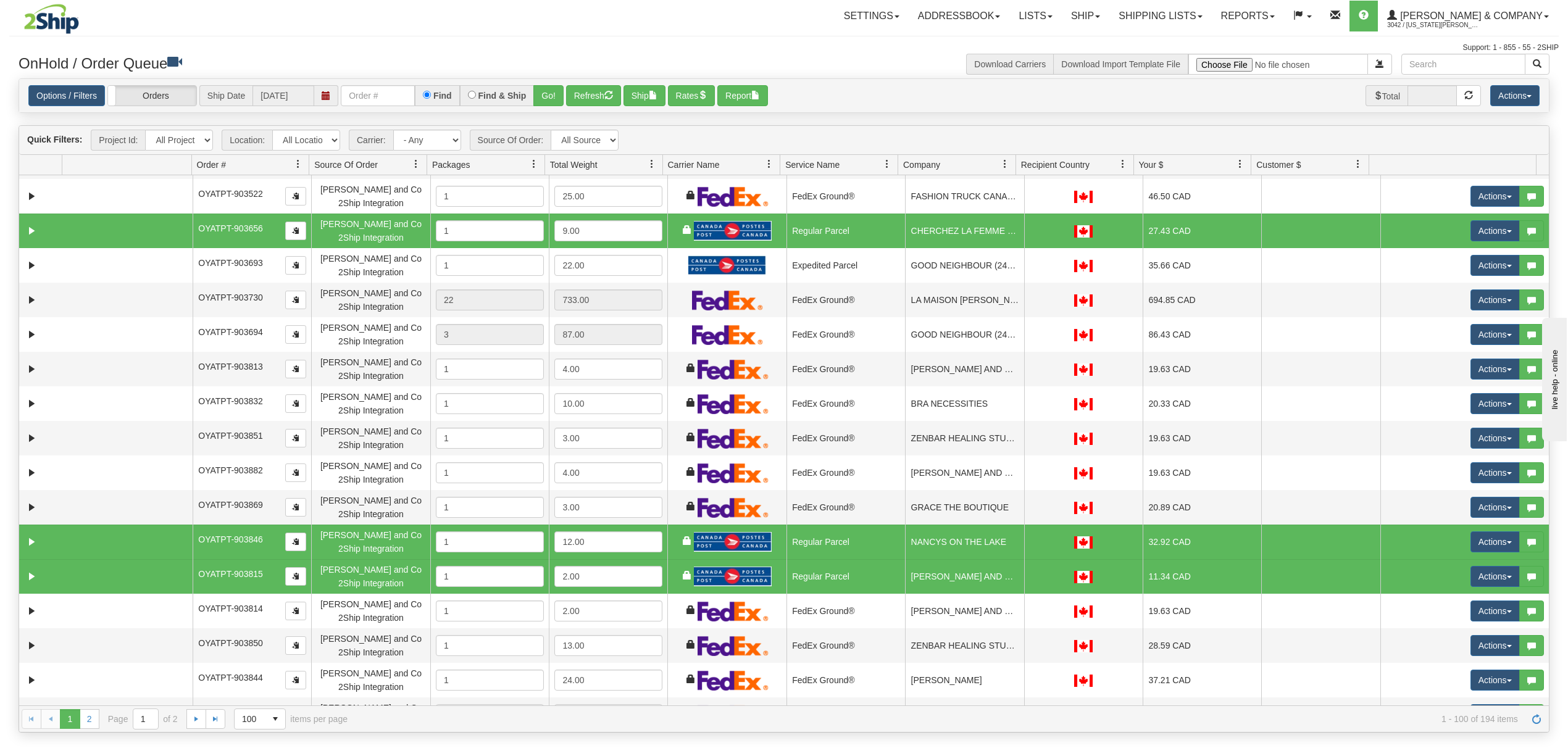
click at [544, 36] on hr at bounding box center [783, 36] width 1549 height 1
click at [588, 89] on button "Refresh" at bounding box center [593, 95] width 55 height 21
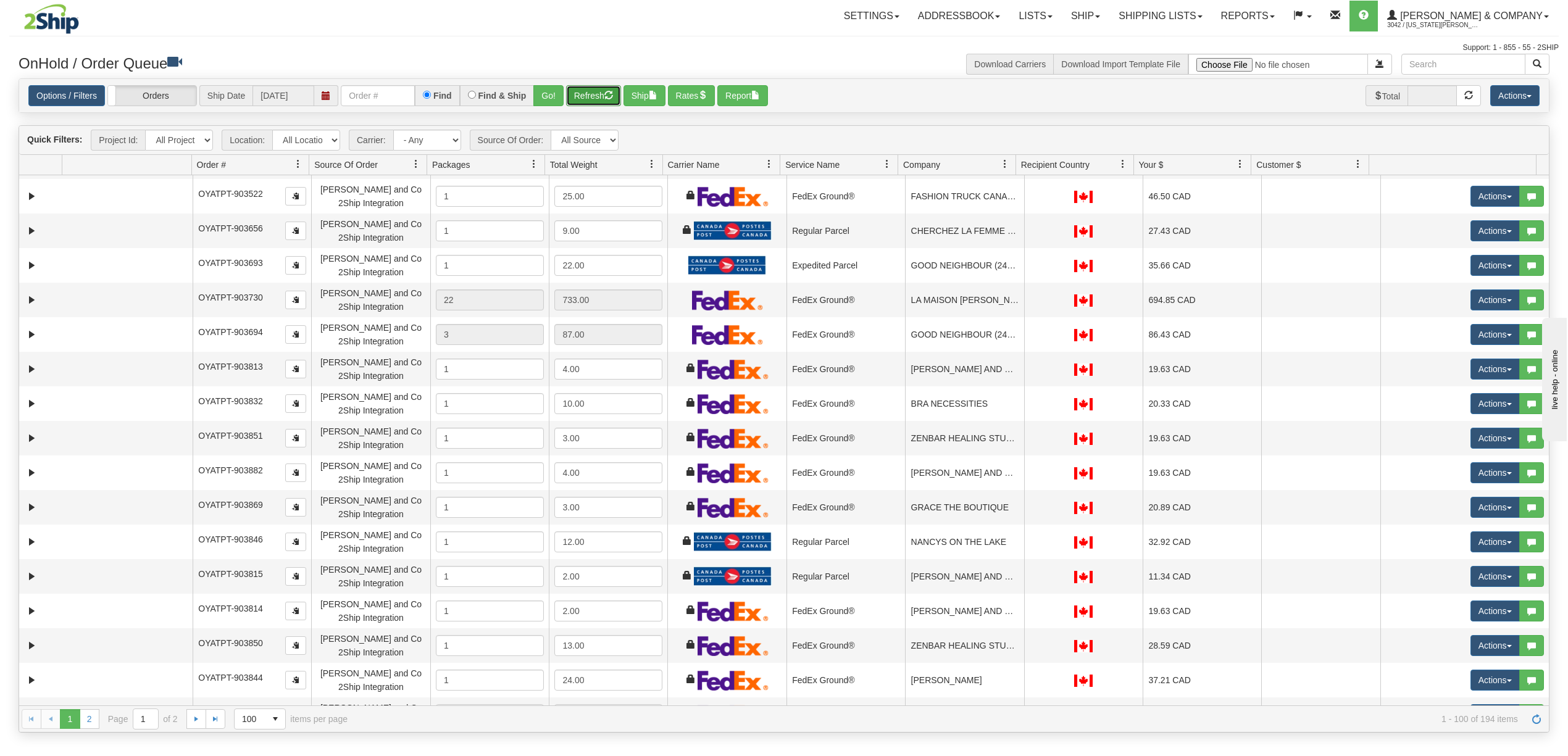
click at [591, 94] on button "Refresh" at bounding box center [593, 95] width 55 height 21
click at [588, 95] on button "Refresh" at bounding box center [593, 95] width 55 height 21
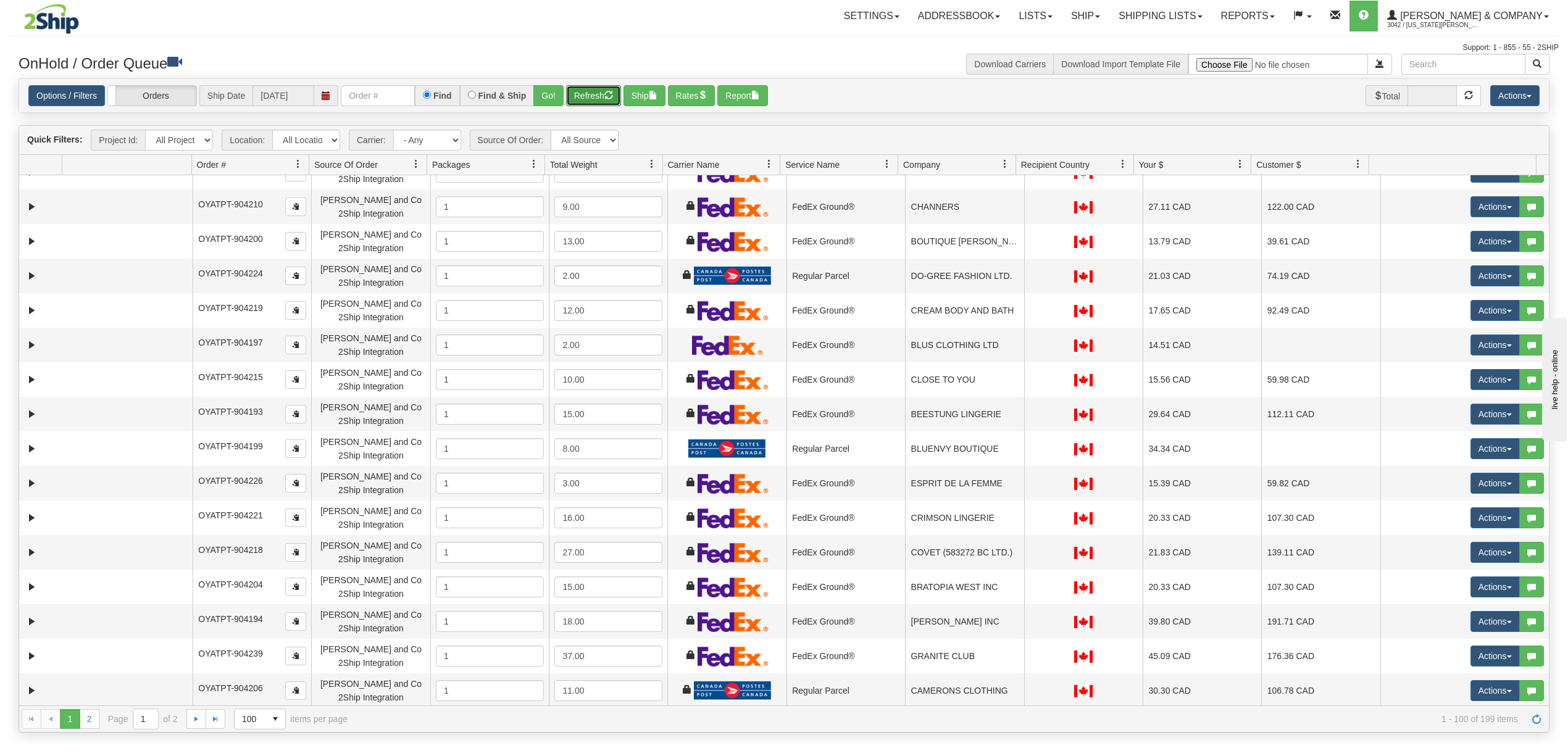
scroll to position [2347, 0]
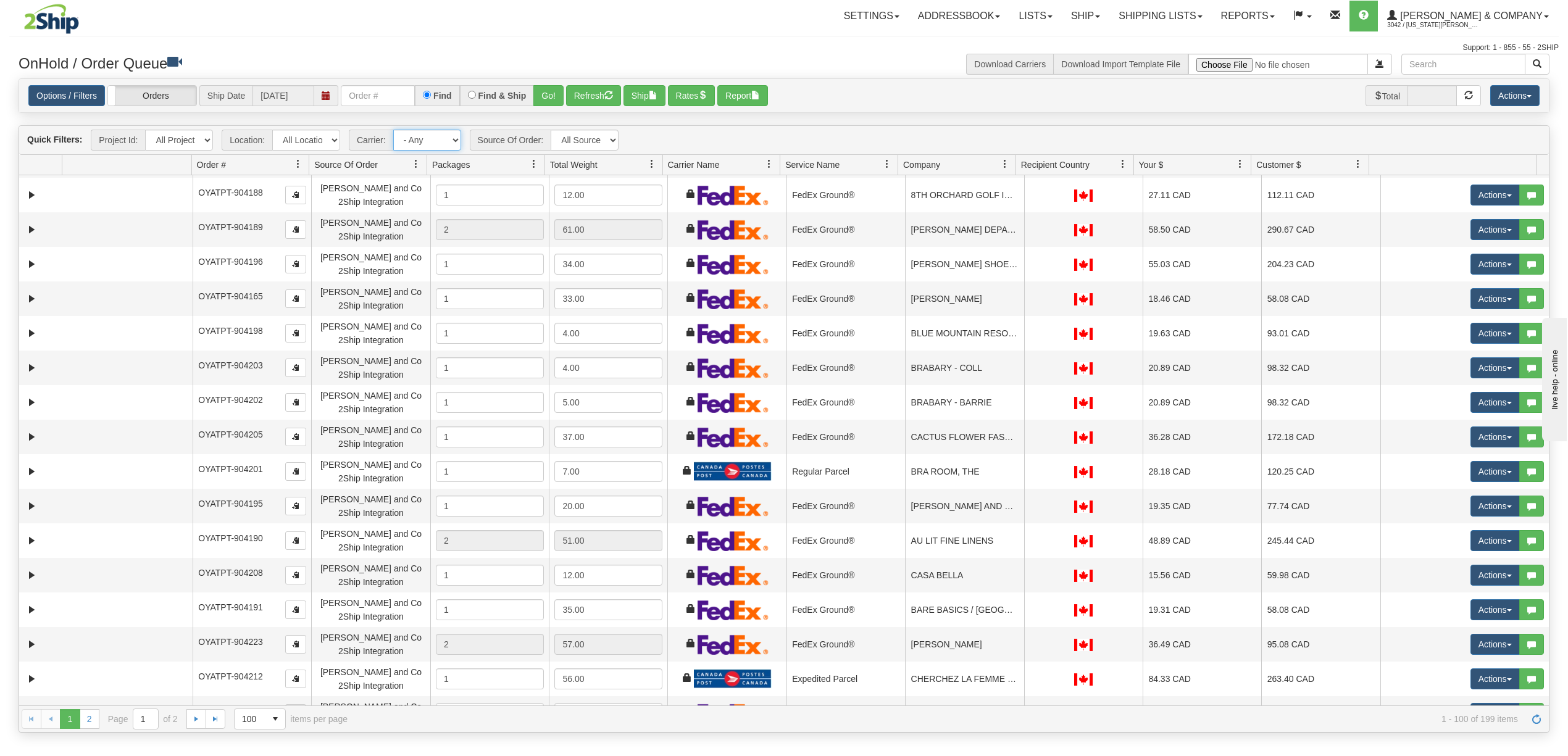
click at [425, 143] on select "- Any - Has NO carrier assigned - Has a carrier assigned Purolator FedEx Canada…" at bounding box center [426, 140] width 68 height 21
select select "11"
click at [394, 131] on select "- Any - Has NO carrier assigned - Has a carrier assigned Purolator FedEx Canada…" at bounding box center [426, 140] width 68 height 21
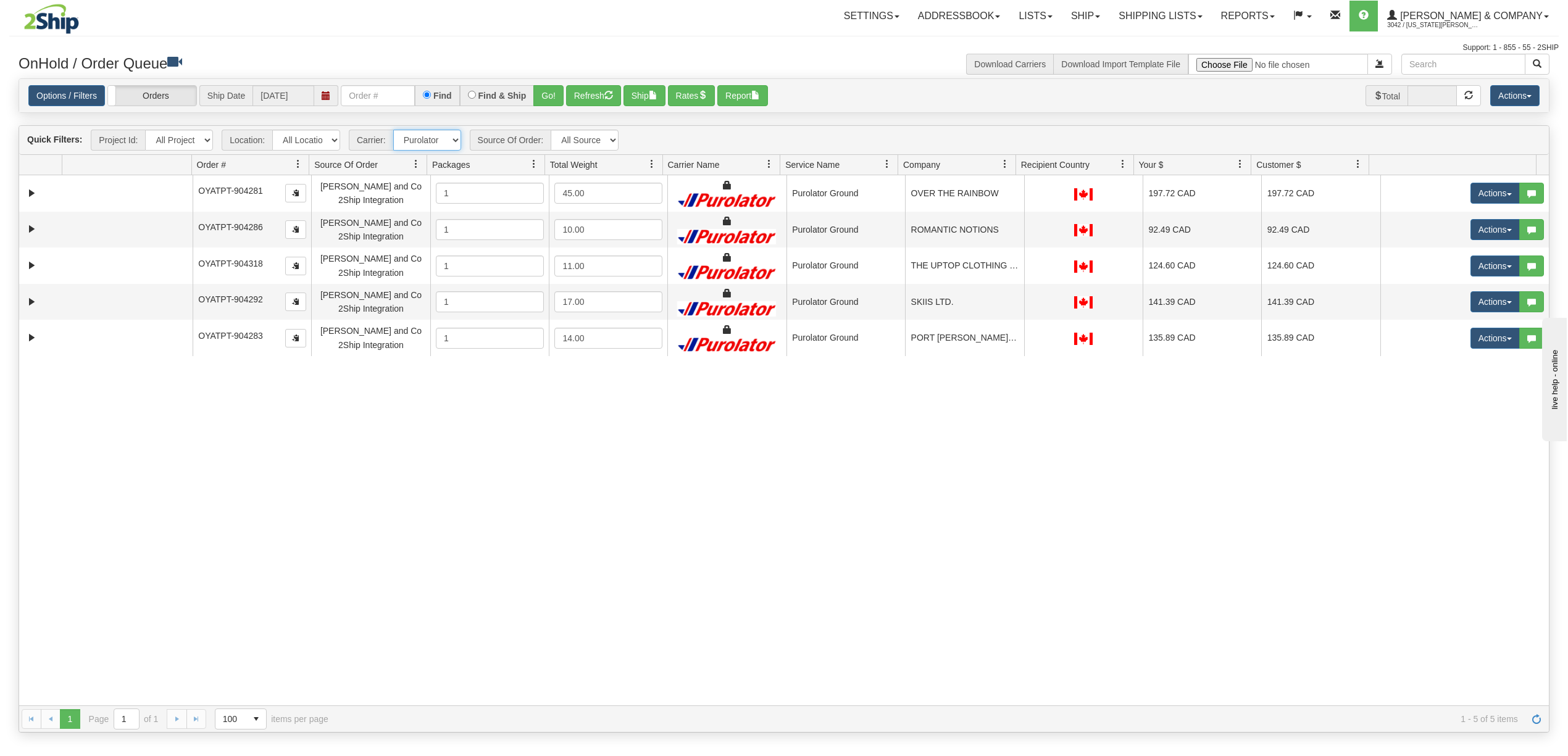
scroll to position [0, 0]
click at [638, 494] on div "31745044 Evolution Fulfillment 91421295 91421296 OYATPT-904281 [PERSON_NAME] an…" at bounding box center [783, 440] width 1530 height 530
